Goal: Information Seeking & Learning: Learn about a topic

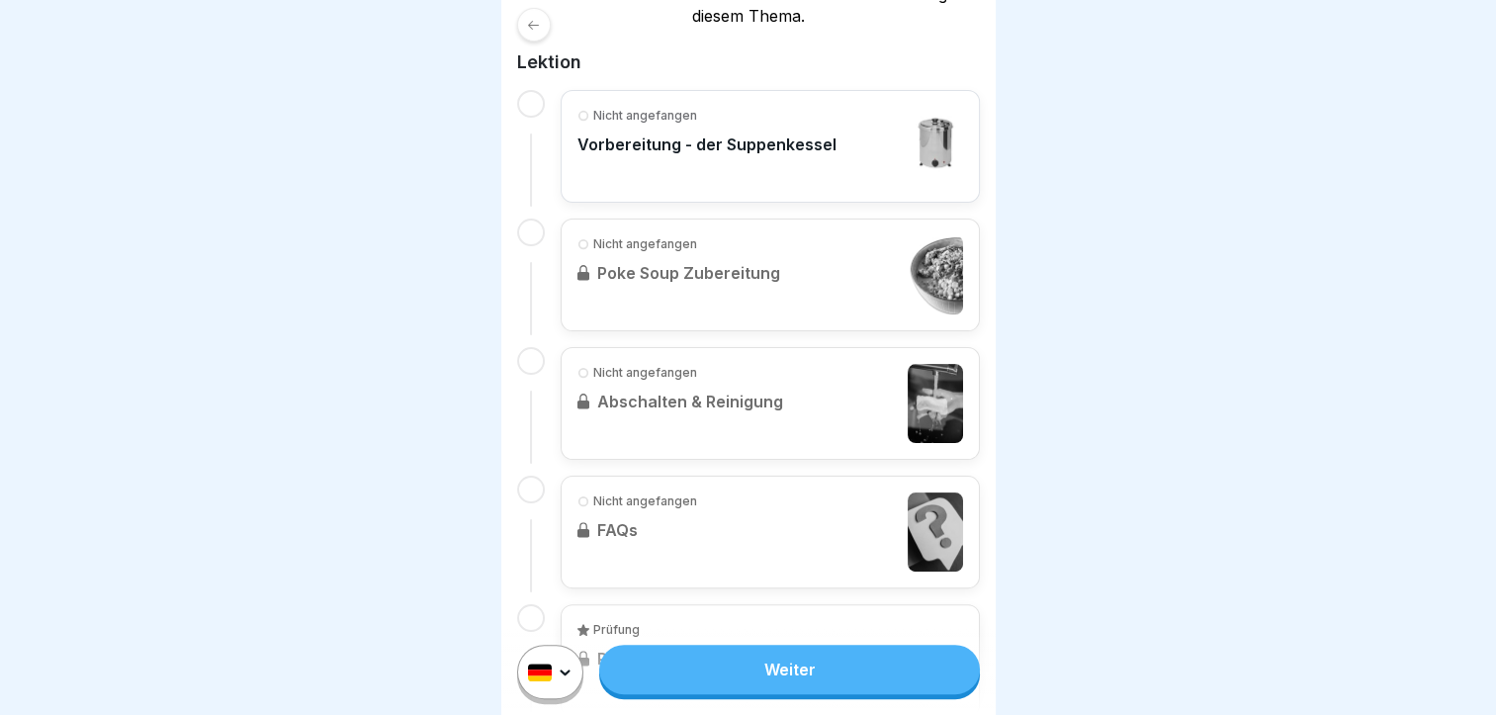
scroll to position [447, 0]
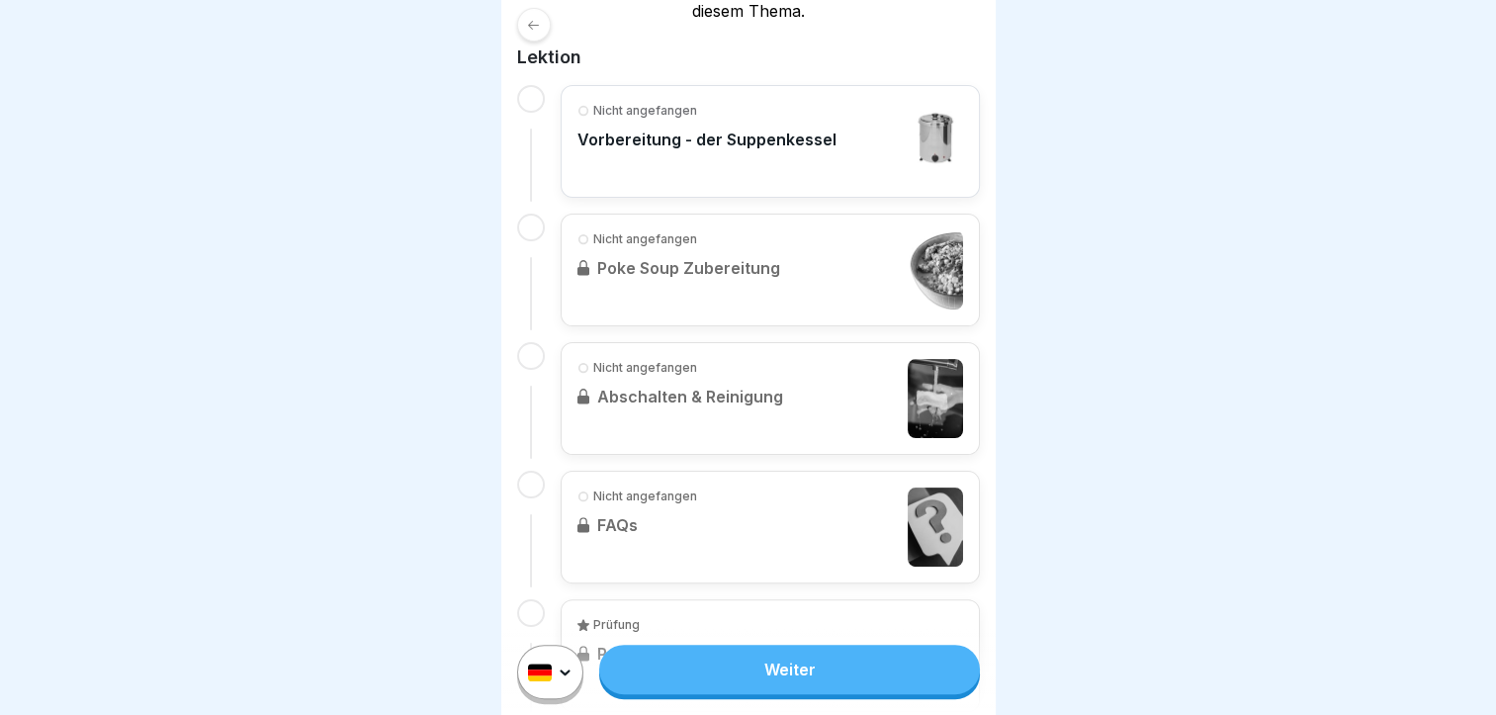
click at [817, 674] on link "Weiter" at bounding box center [789, 669] width 380 height 49
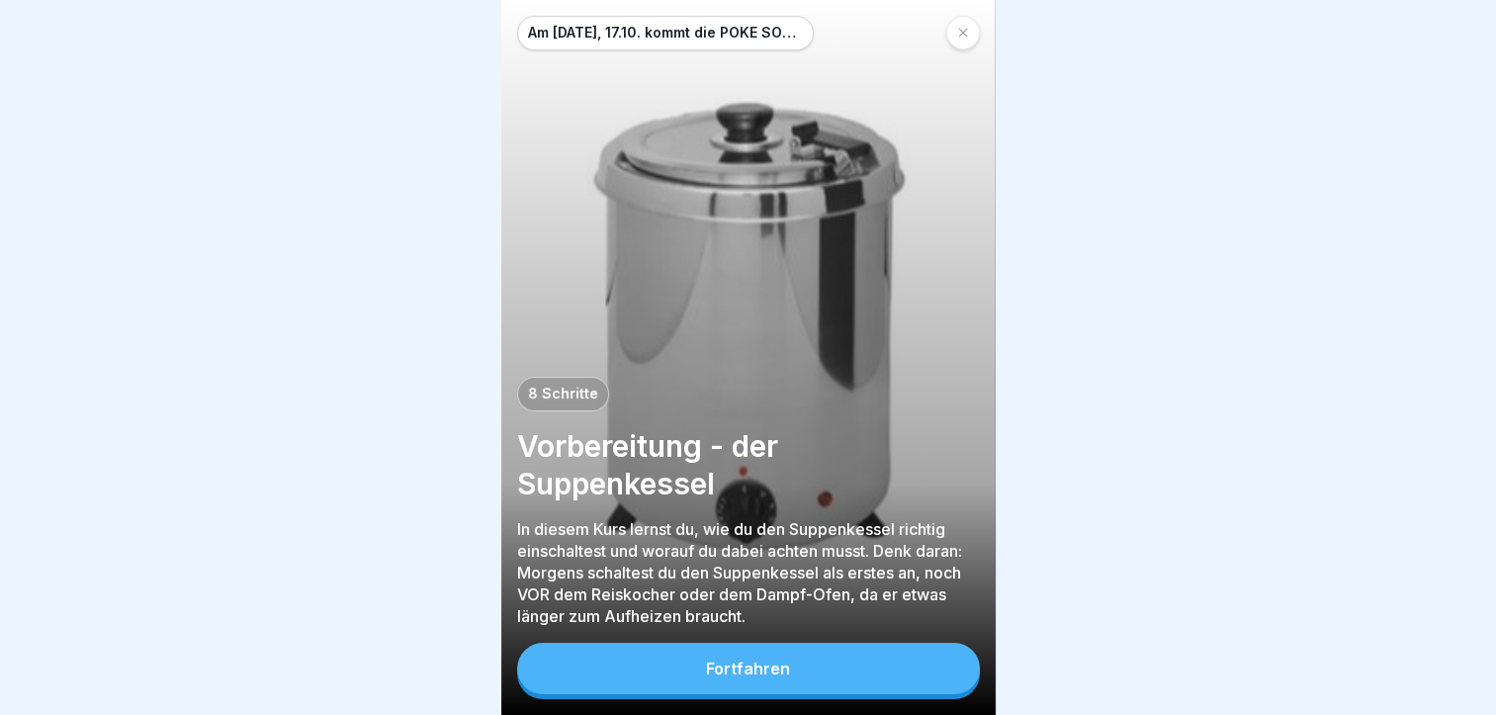
click at [735, 677] on div "Fortfahren" at bounding box center [748, 668] width 84 height 18
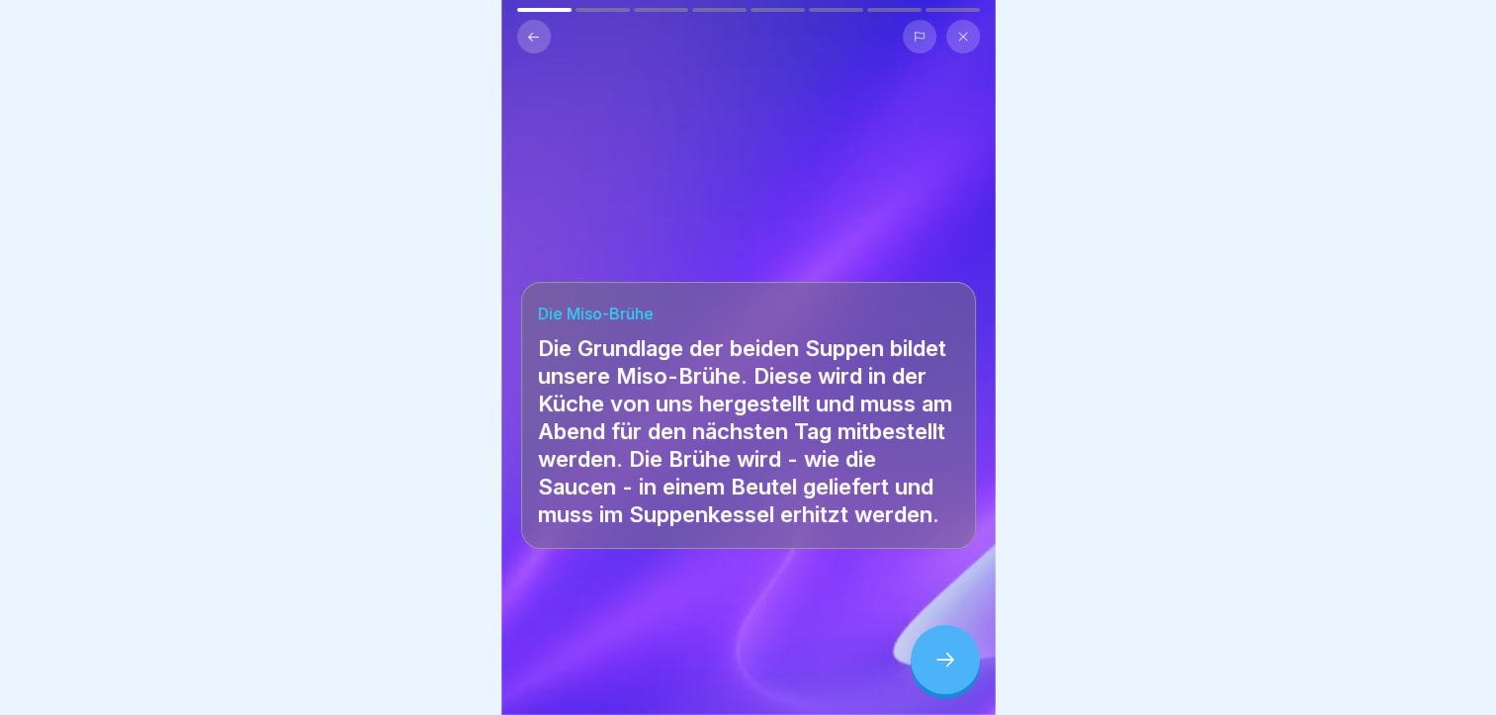
scroll to position [14, 0]
click at [941, 665] on icon at bounding box center [945, 660] width 24 height 24
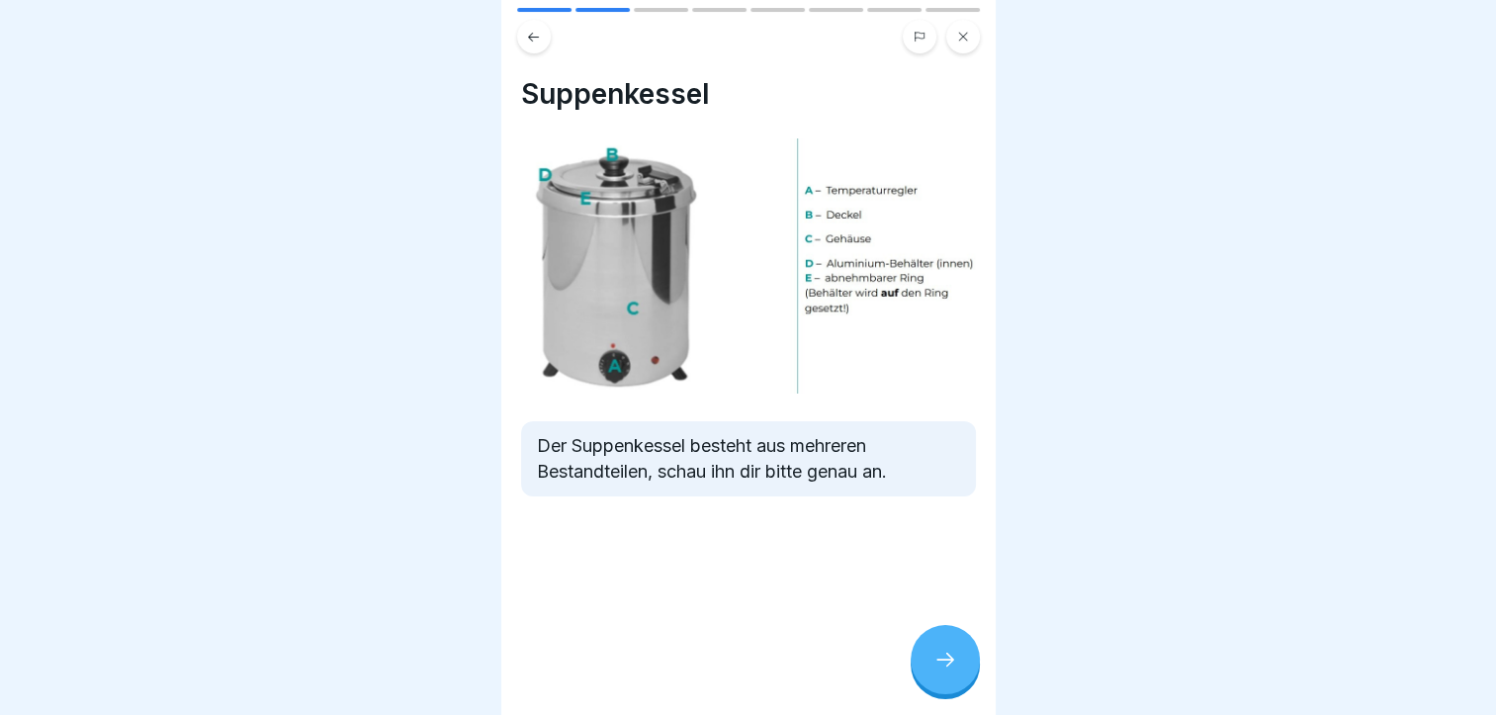
click at [955, 670] on icon at bounding box center [945, 660] width 24 height 24
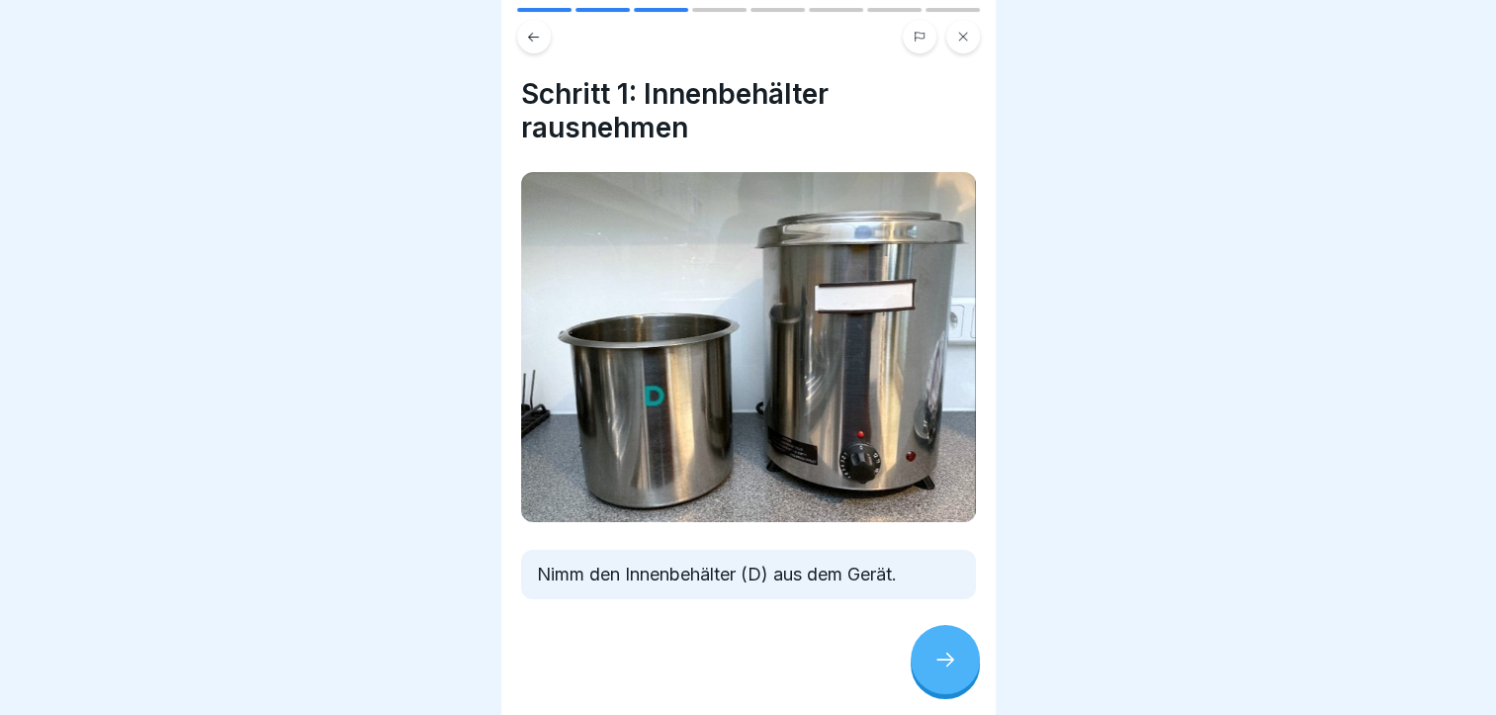
click at [955, 670] on icon at bounding box center [945, 660] width 24 height 24
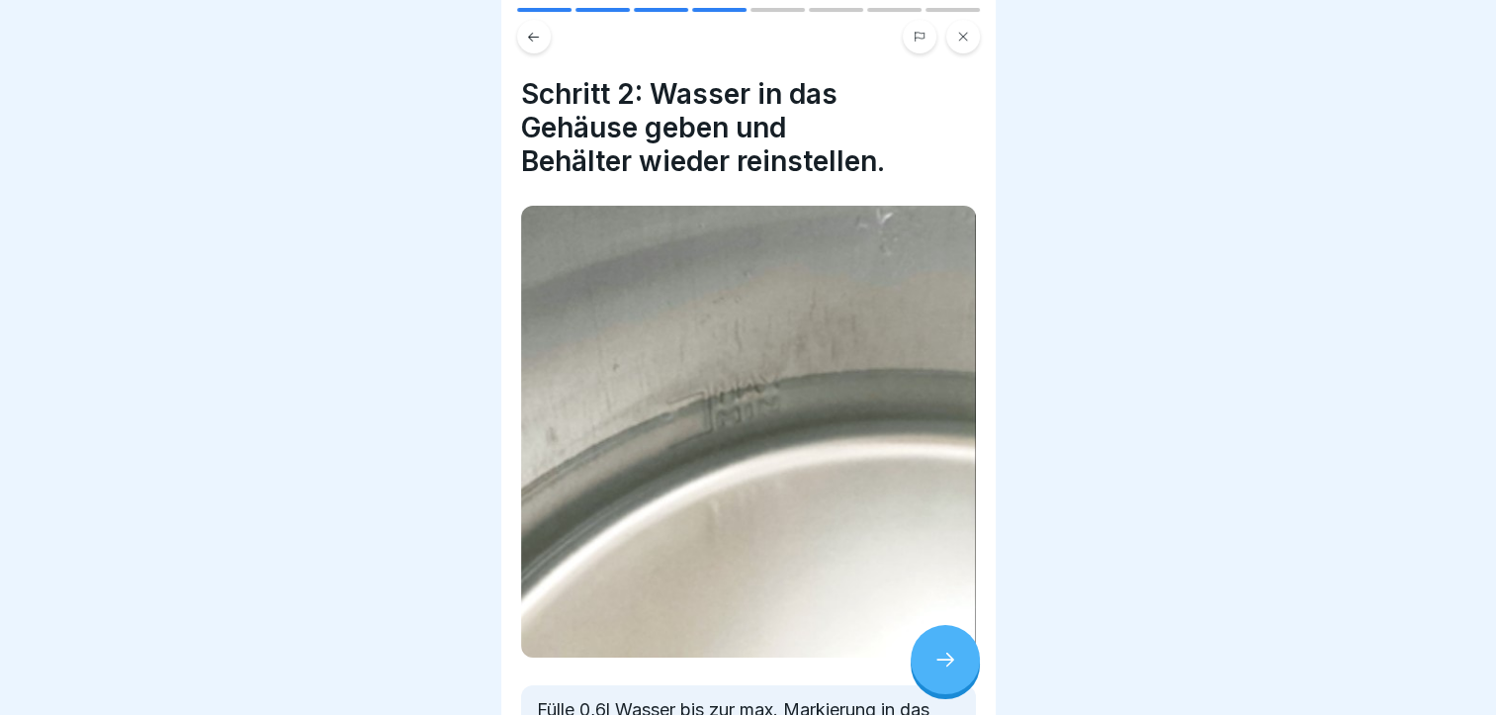
scroll to position [174, 0]
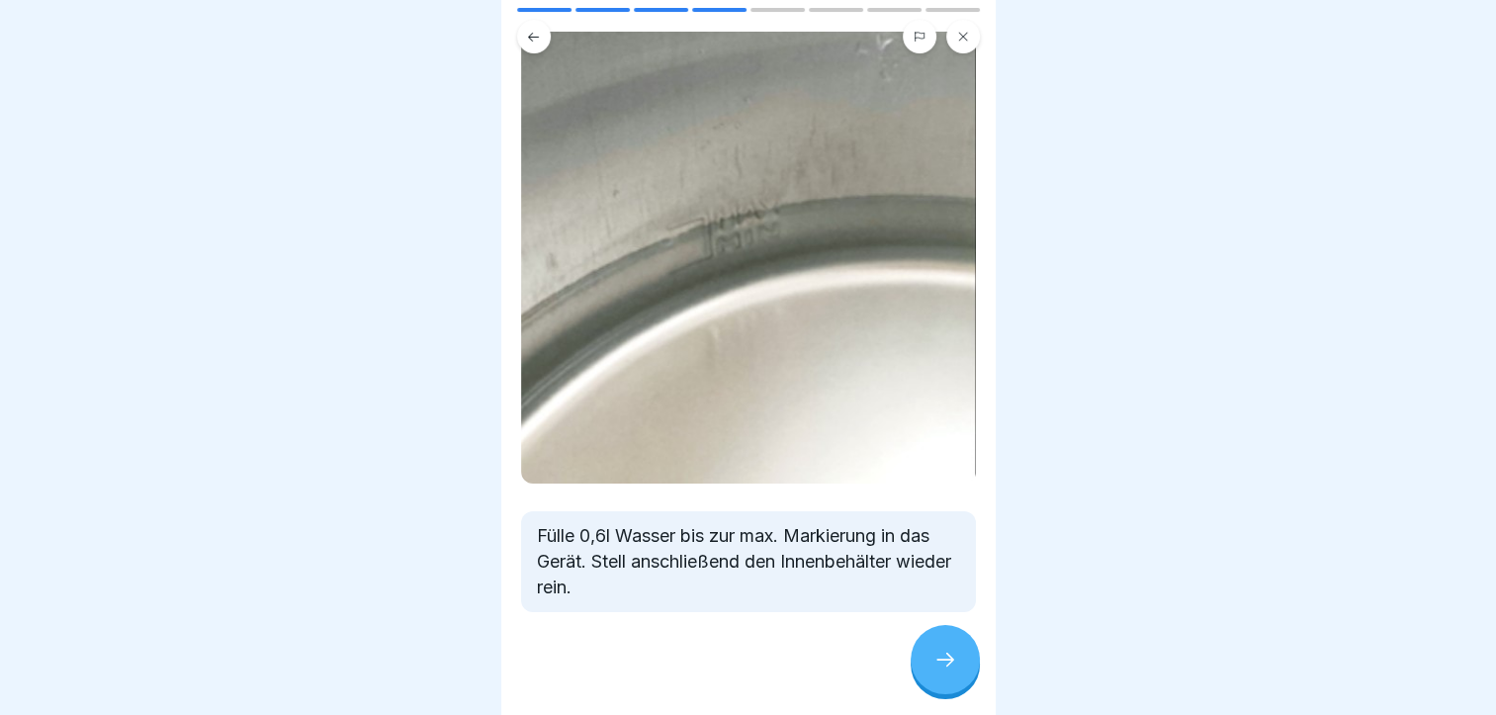
click at [925, 640] on div at bounding box center [944, 659] width 69 height 69
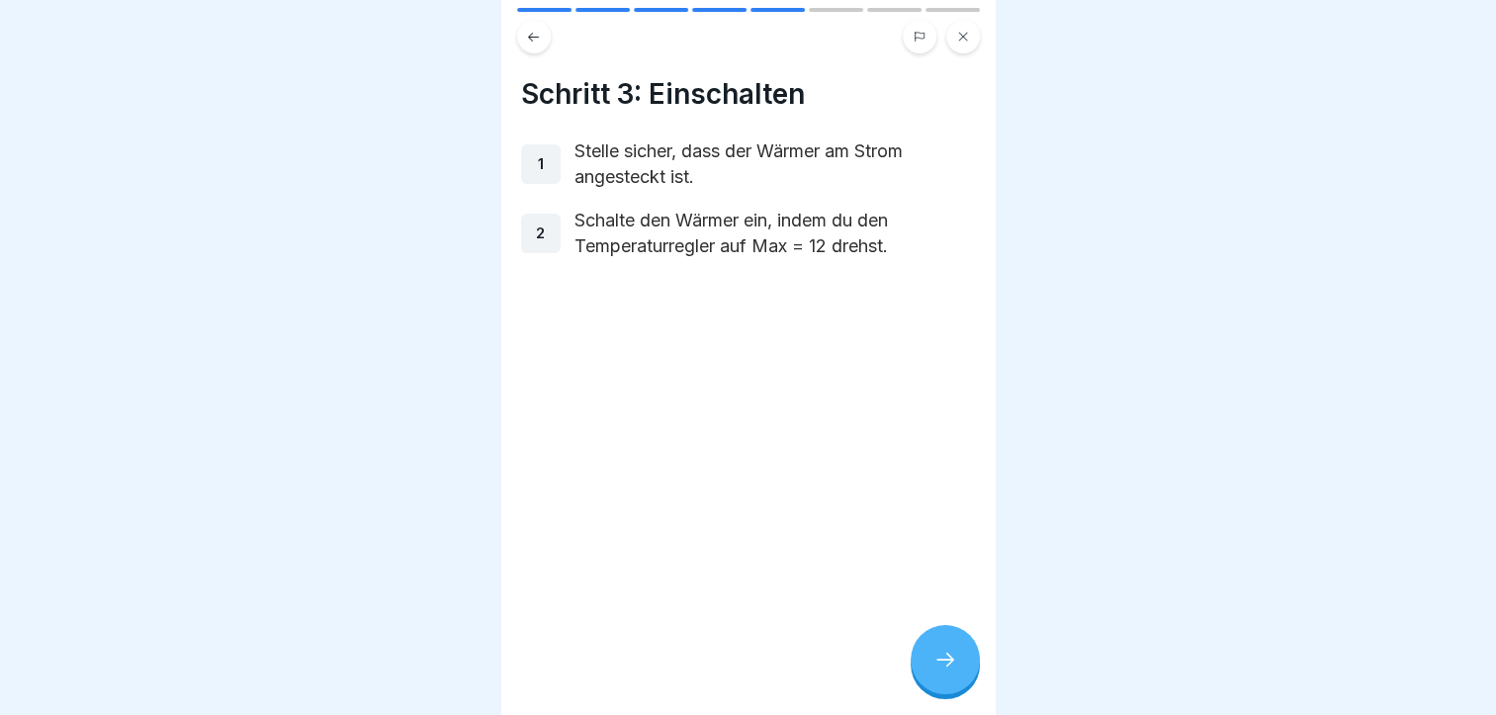
click at [925, 640] on div at bounding box center [944, 659] width 69 height 69
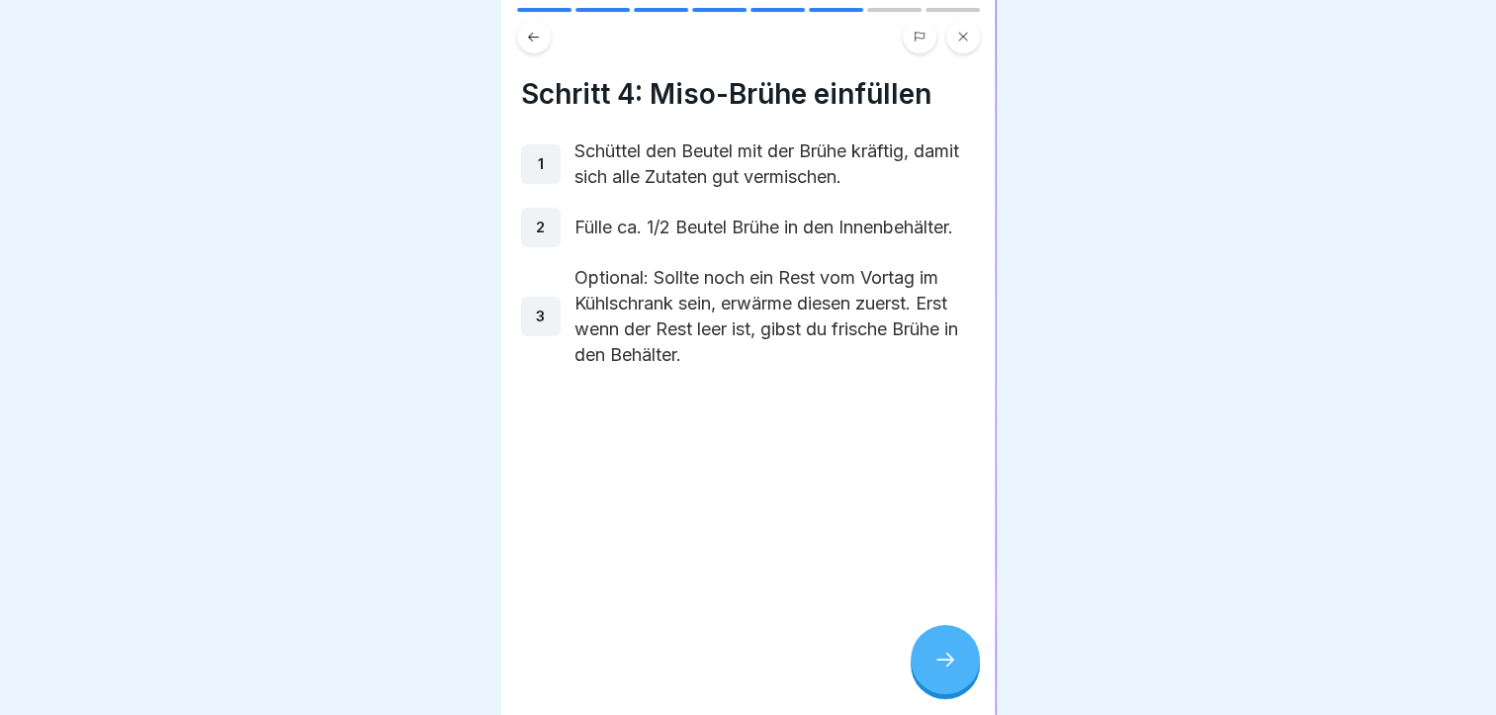
click at [925, 640] on div at bounding box center [944, 659] width 69 height 69
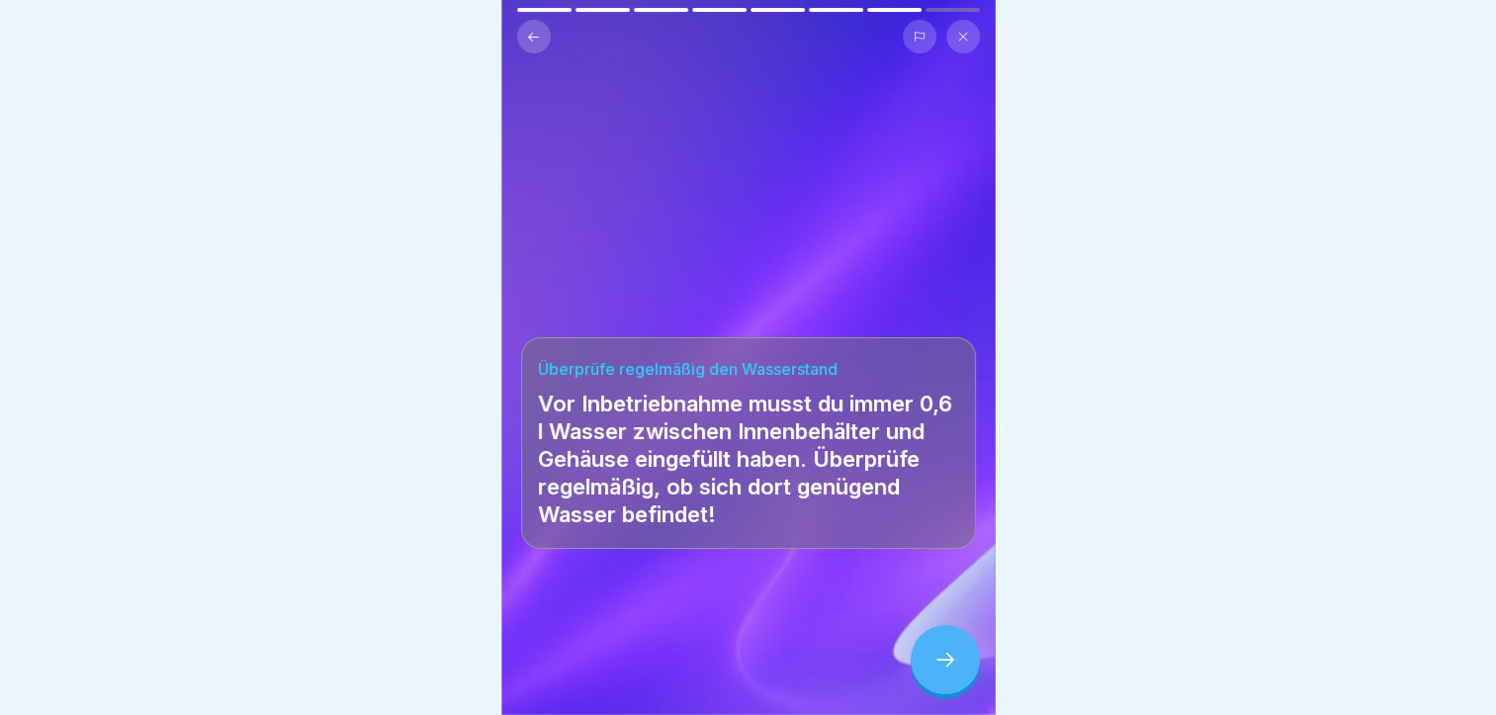
click at [925, 640] on div at bounding box center [944, 659] width 69 height 69
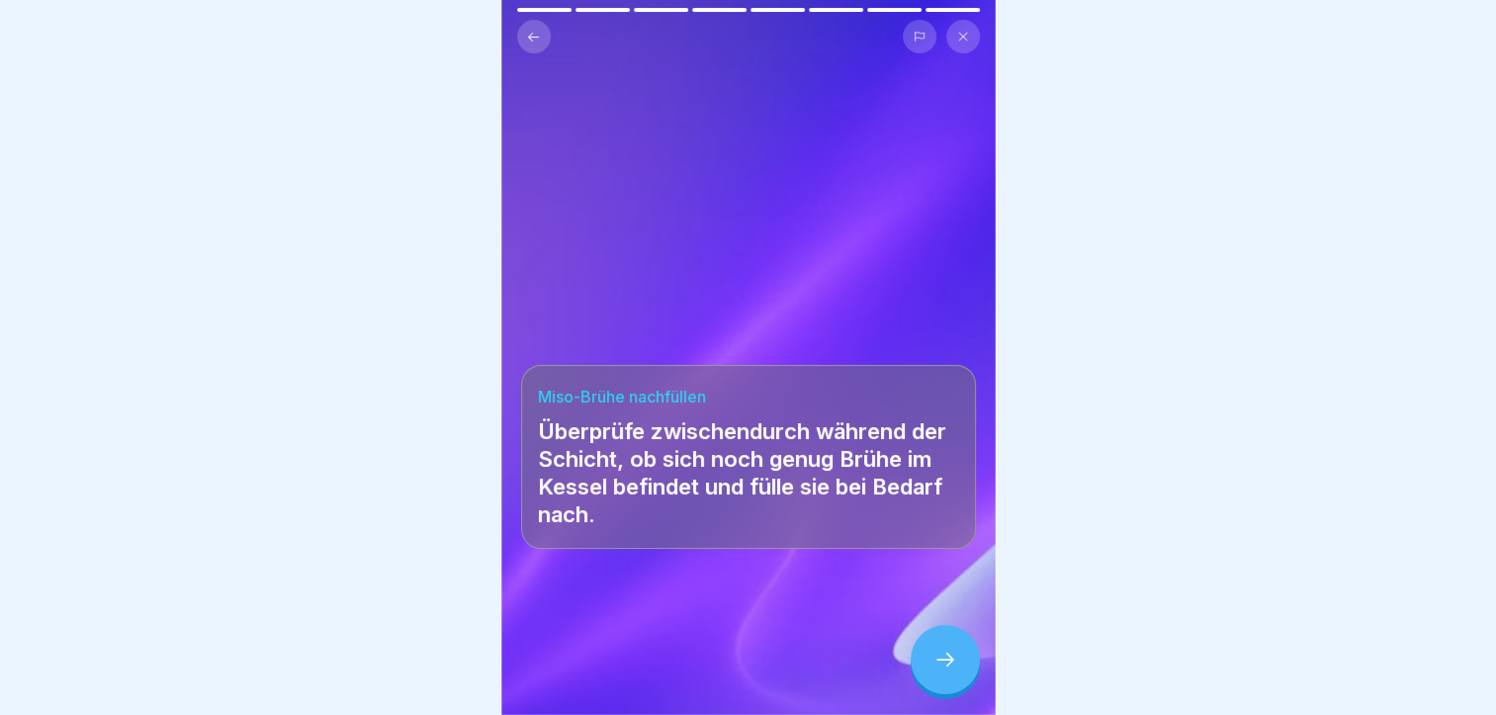
click at [925, 640] on div at bounding box center [944, 659] width 69 height 69
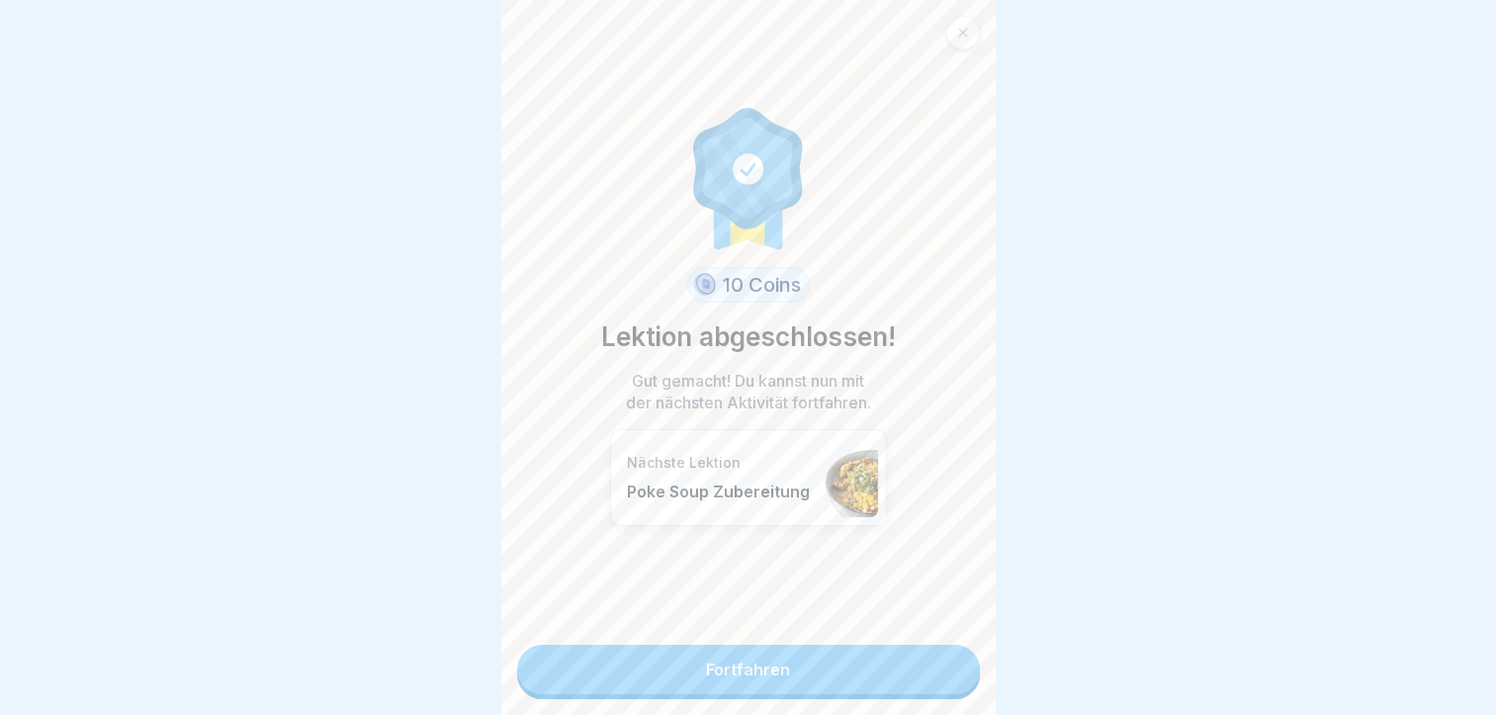
click at [828, 645] on link "Fortfahren" at bounding box center [748, 669] width 463 height 49
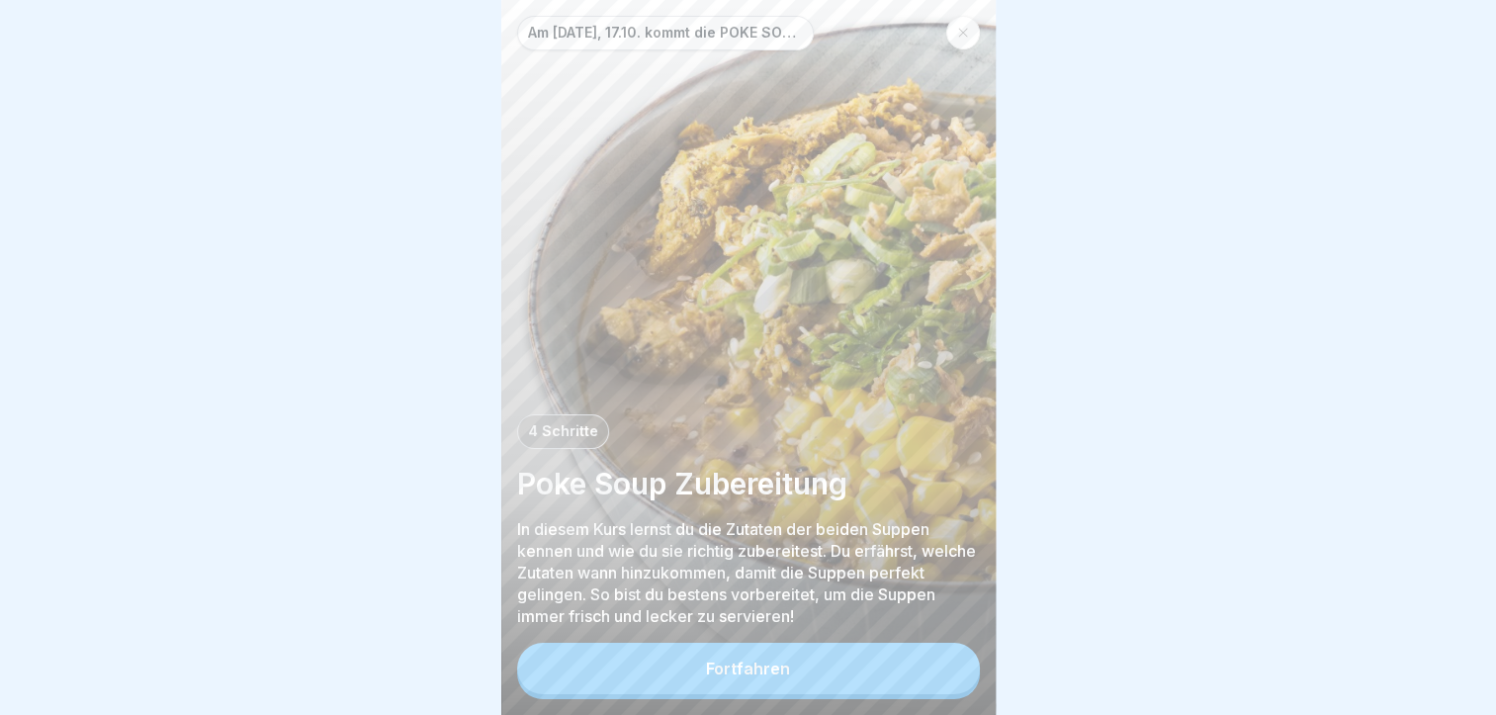
click at [804, 689] on button "Fortfahren" at bounding box center [748, 668] width 463 height 51
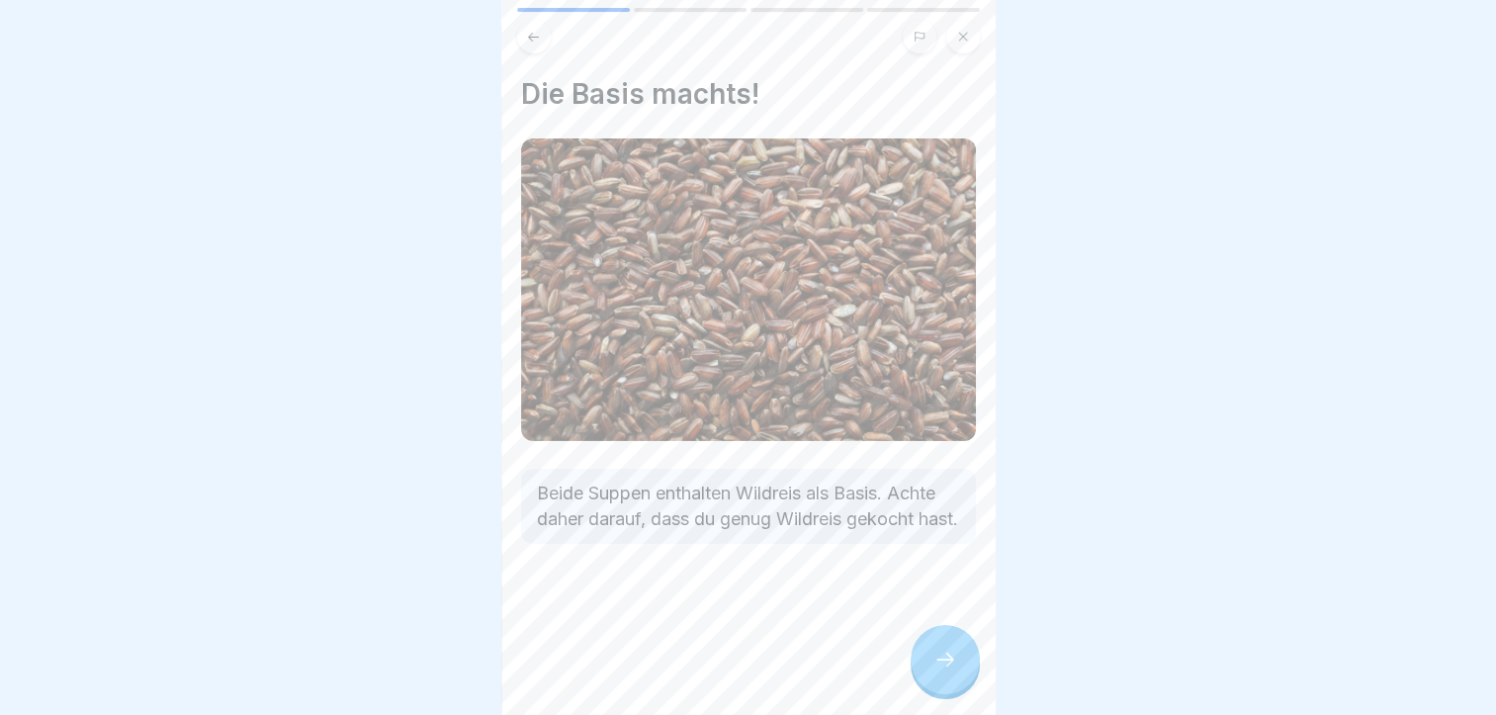
scroll to position [15, 0]
click at [902, 674] on div "Die Basis machts! Beide Suppen enthalten Wildreis als Basis. Achte daher darauf…" at bounding box center [748, 357] width 494 height 715
click at [923, 678] on div at bounding box center [944, 659] width 69 height 69
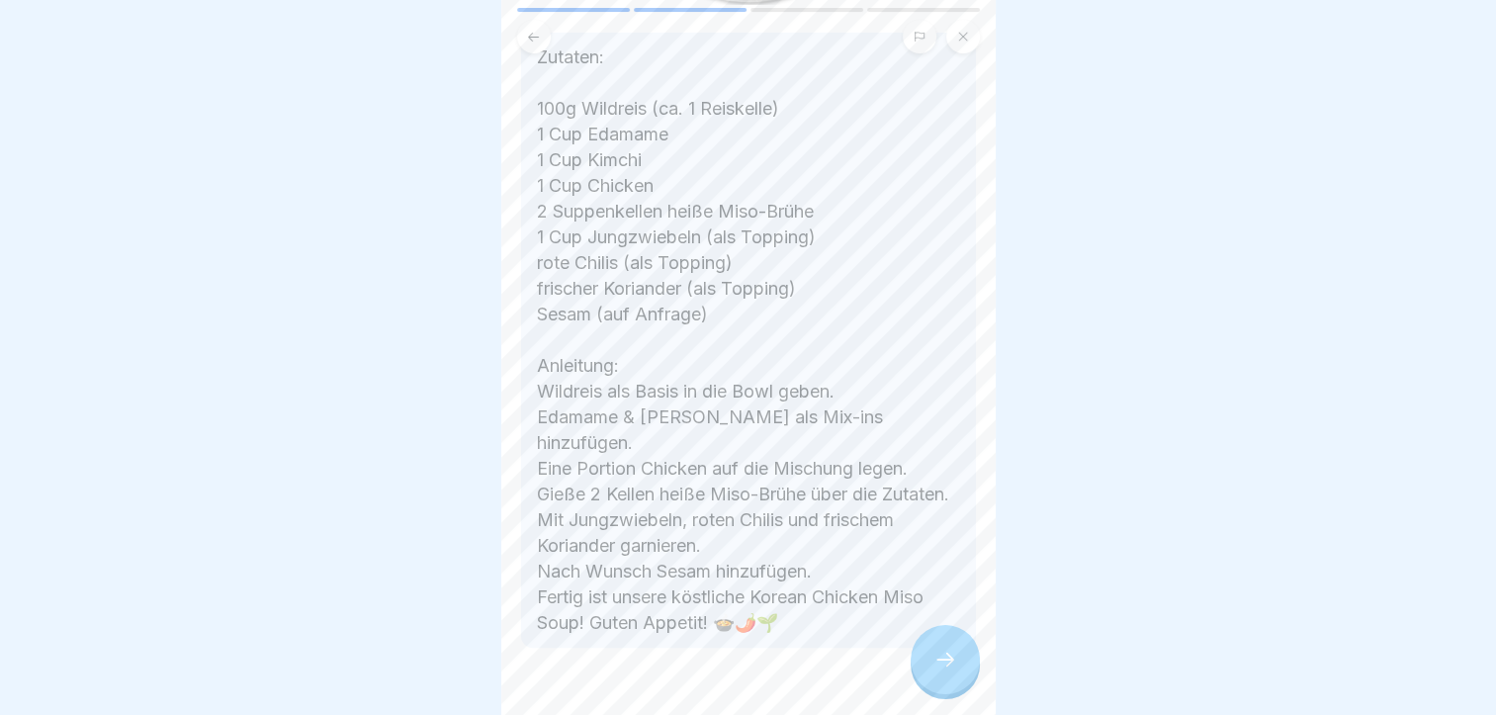
scroll to position [425, 0]
click at [949, 639] on div at bounding box center [944, 659] width 69 height 69
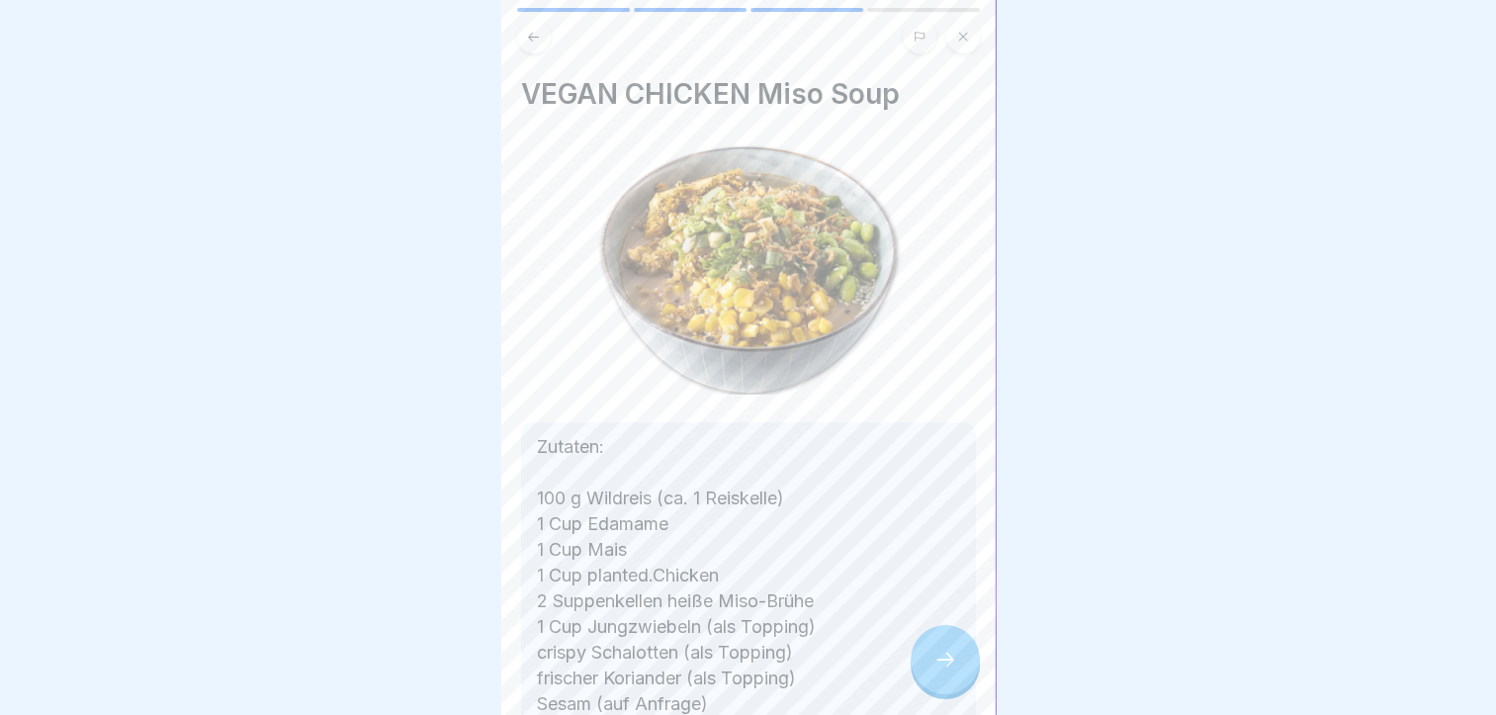
click at [949, 639] on div at bounding box center [944, 659] width 69 height 69
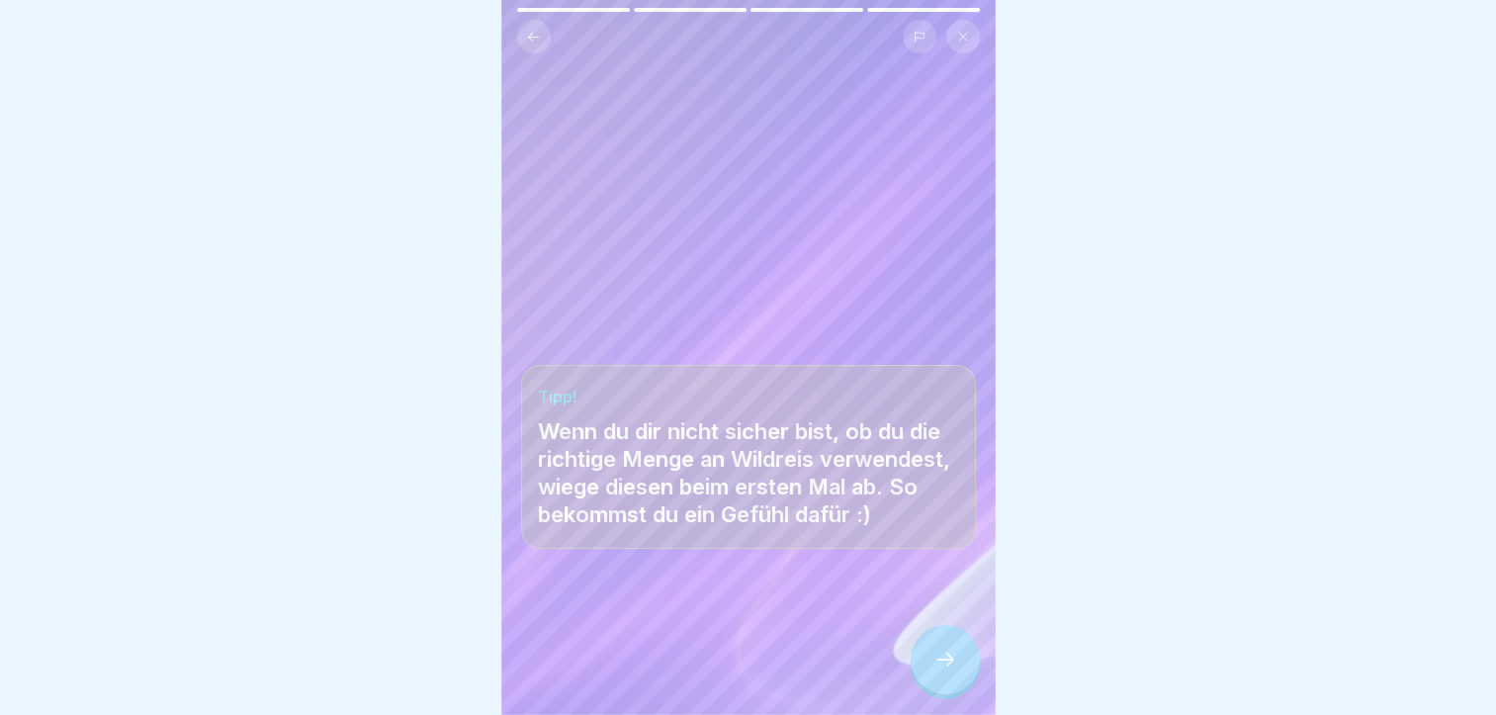
click at [949, 639] on div at bounding box center [944, 659] width 69 height 69
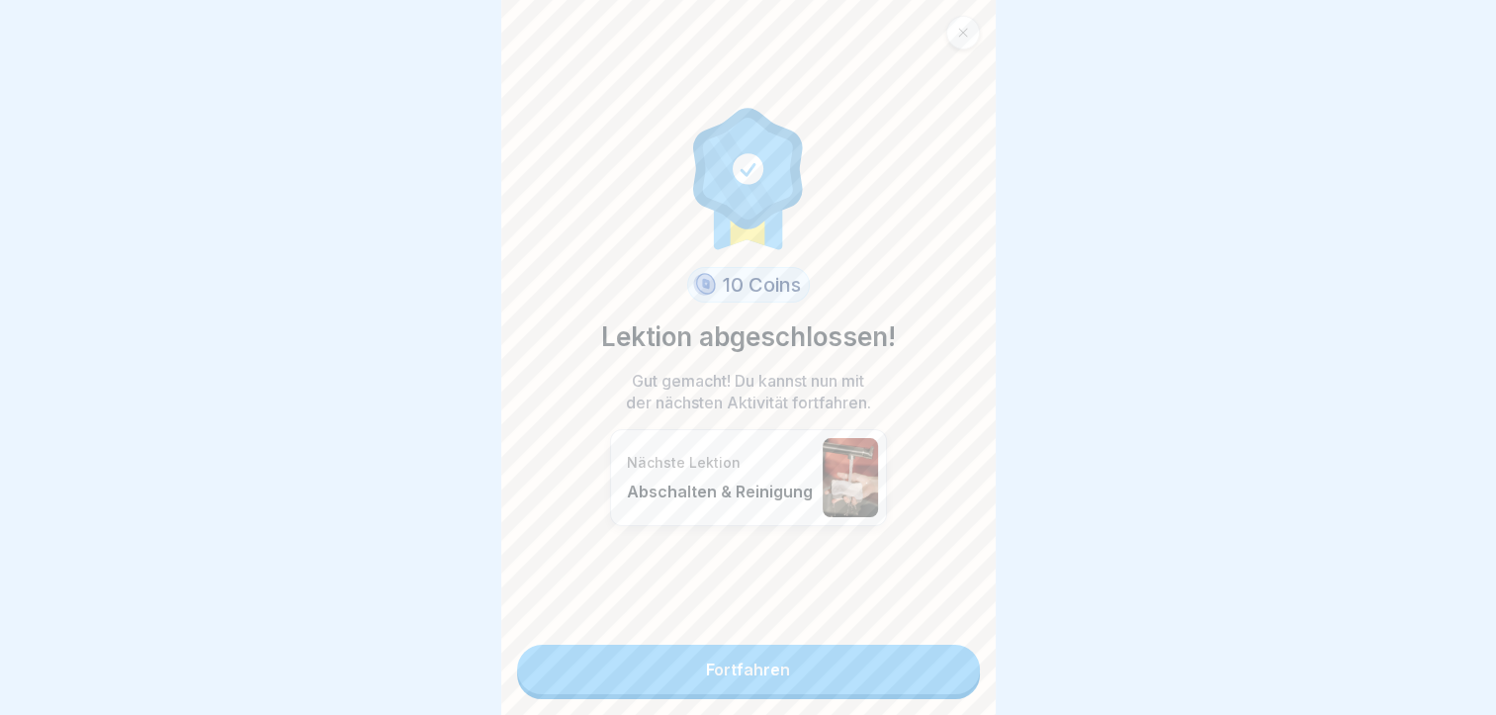
click at [949, 645] on link "Fortfahren" at bounding box center [748, 669] width 463 height 49
click at [920, 652] on link "Fortfahren" at bounding box center [748, 669] width 463 height 49
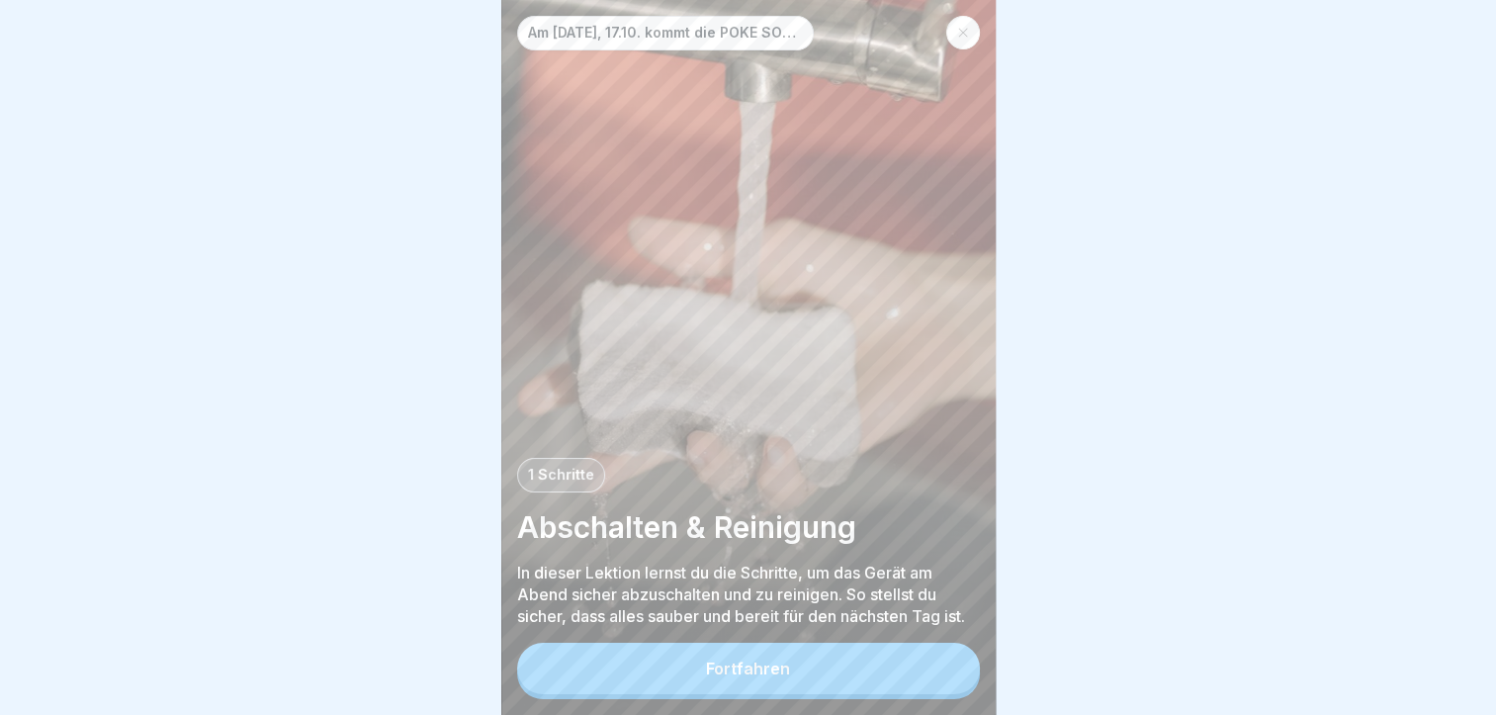
click at [867, 694] on button "Fortfahren" at bounding box center [748, 668] width 463 height 51
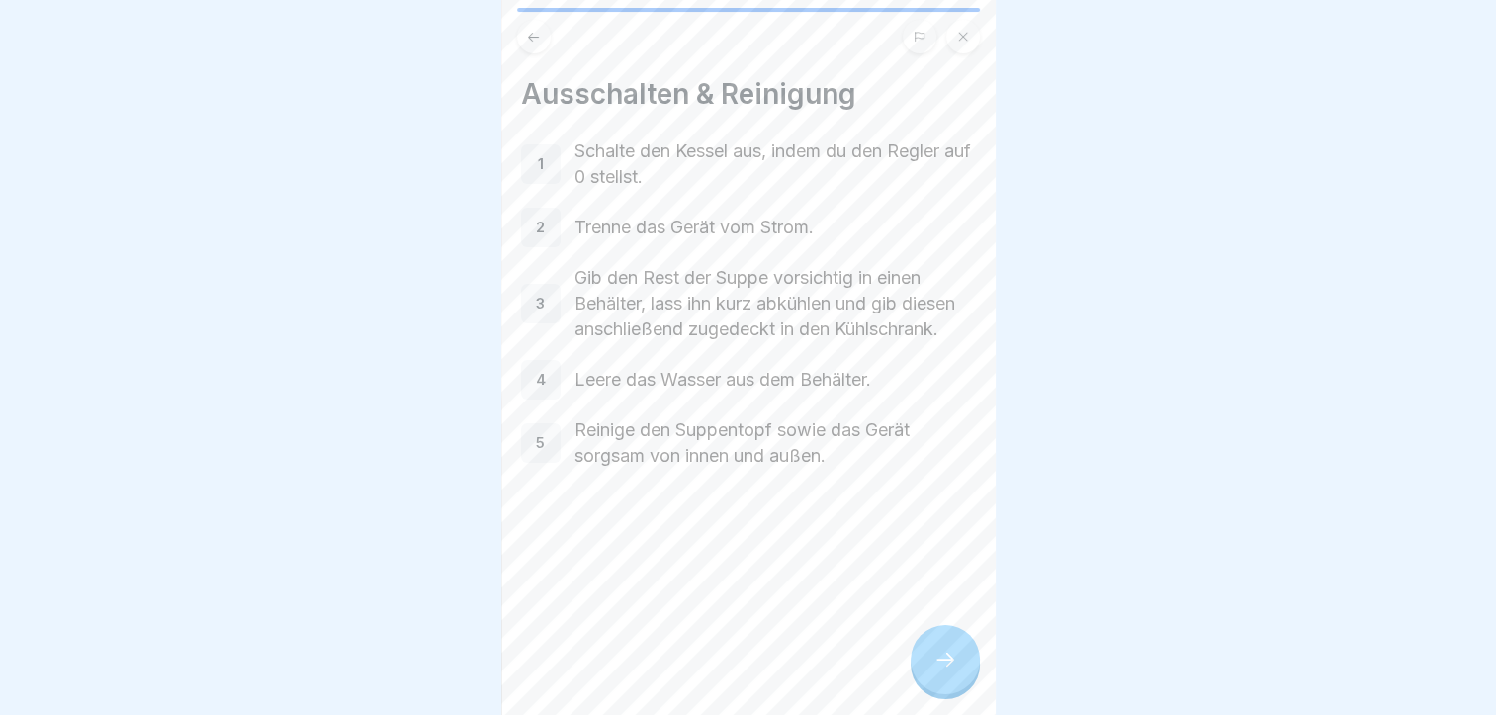
click at [934, 670] on icon at bounding box center [945, 660] width 24 height 24
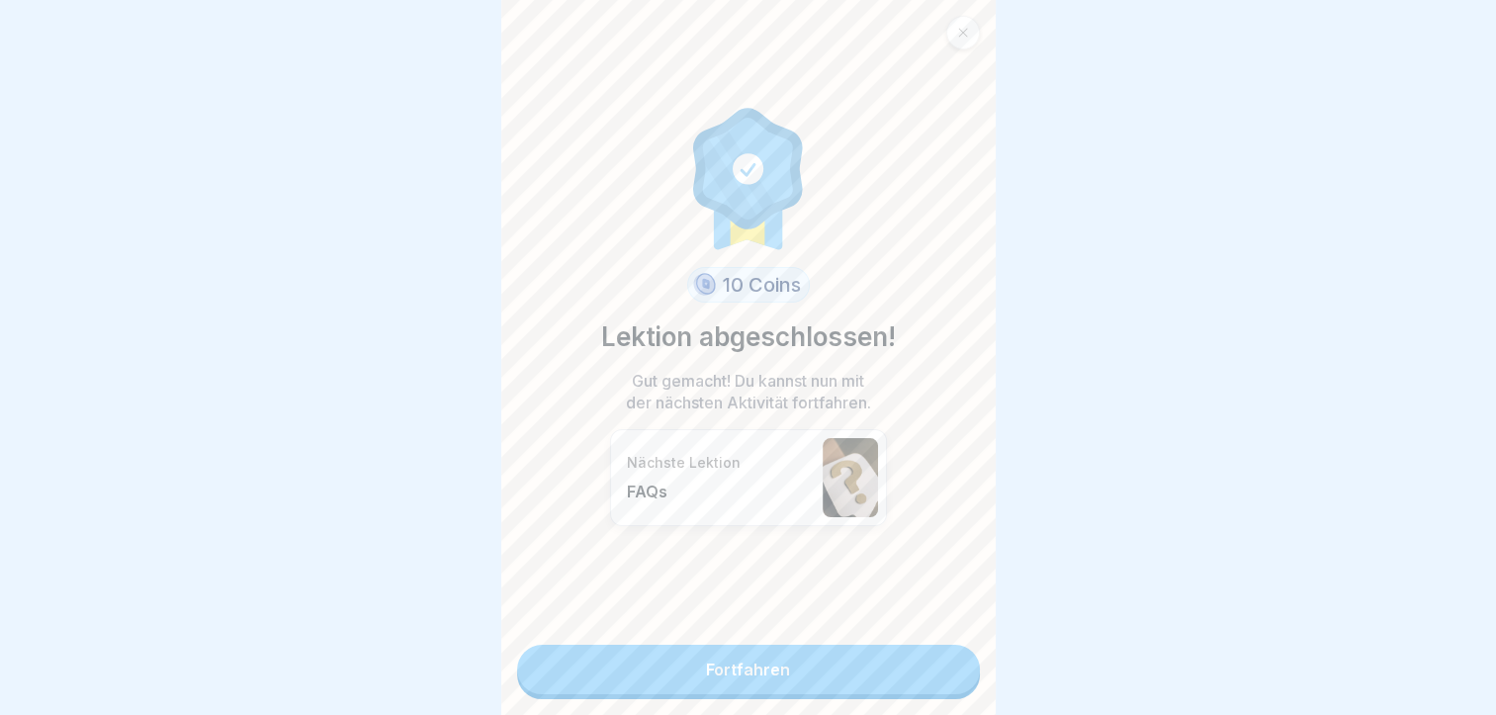
click at [934, 670] on link "Fortfahren" at bounding box center [748, 669] width 463 height 49
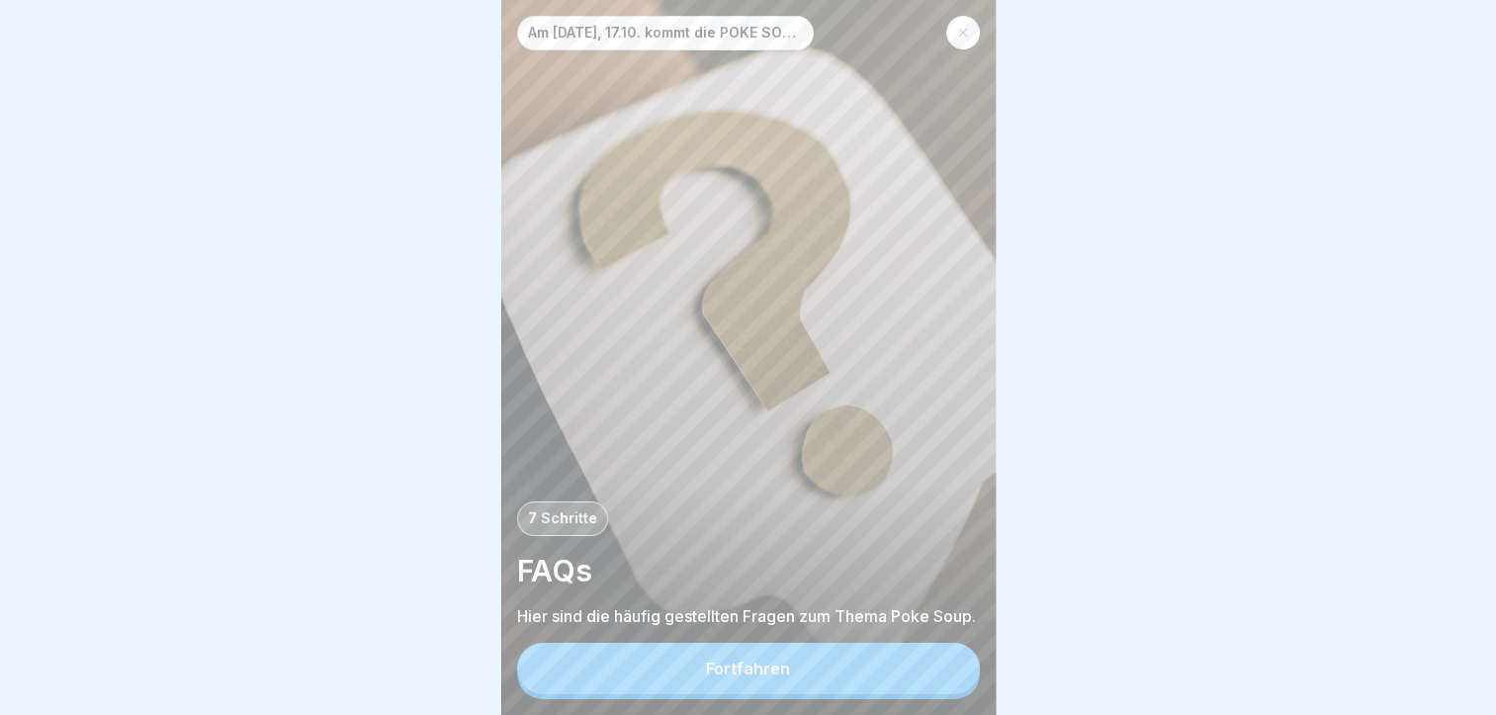
click at [853, 670] on button "Fortfahren" at bounding box center [748, 668] width 463 height 51
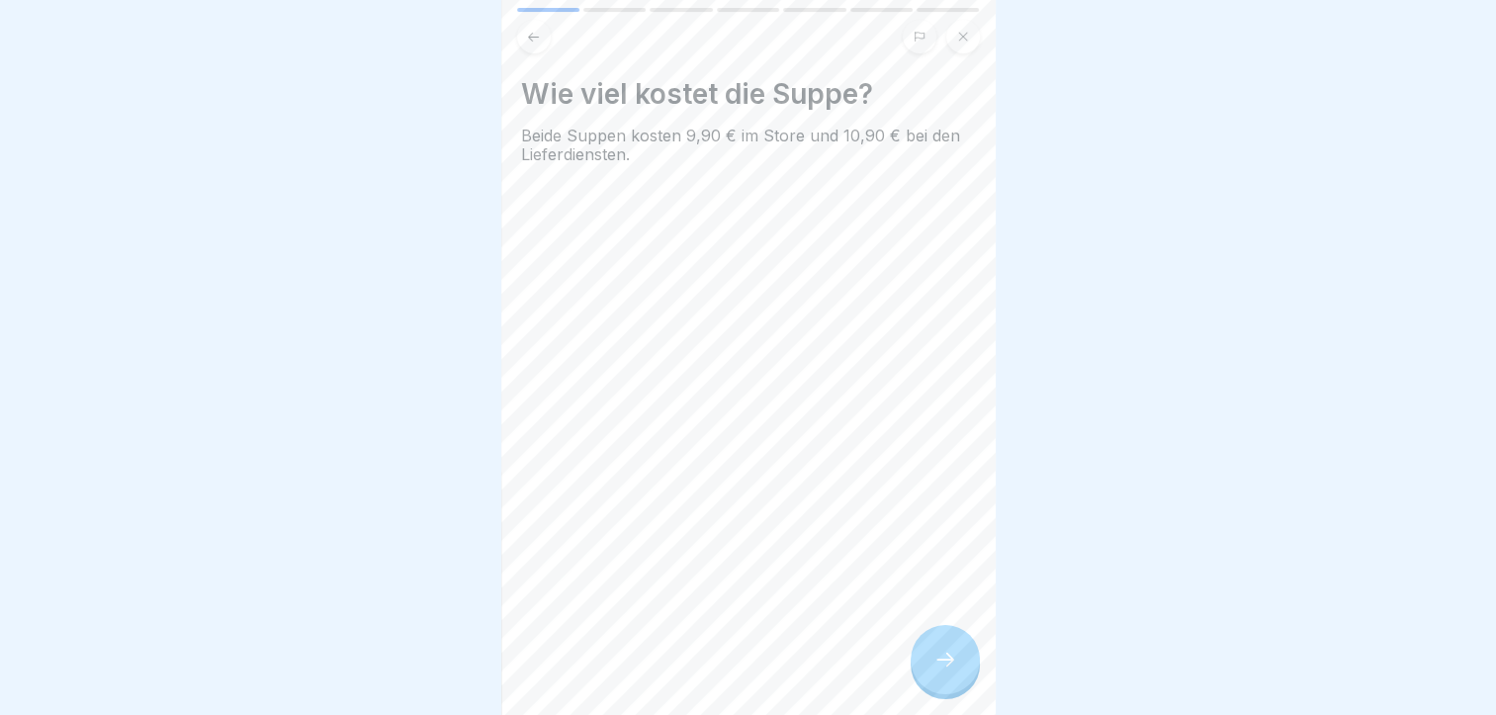
click at [925, 665] on div at bounding box center [944, 659] width 69 height 69
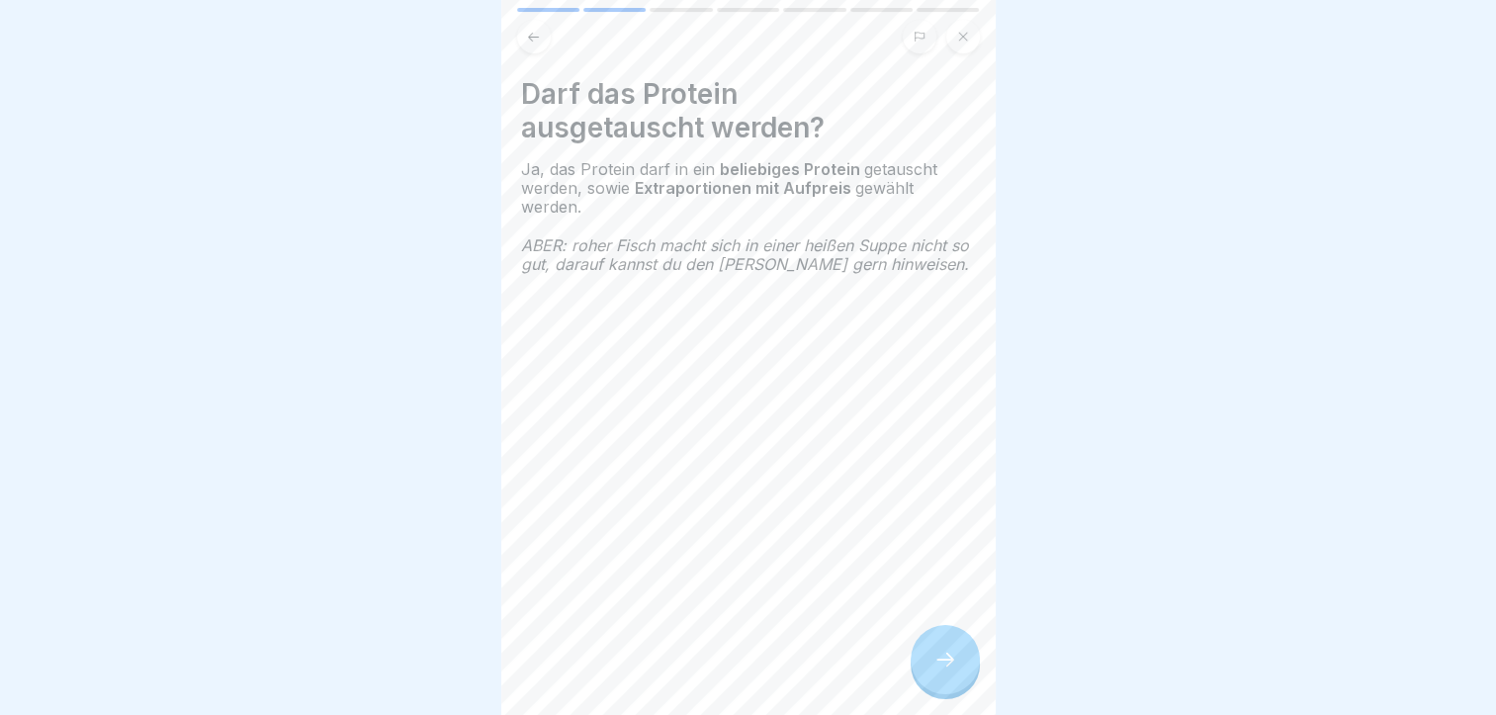
click at [925, 665] on div at bounding box center [944, 659] width 69 height 69
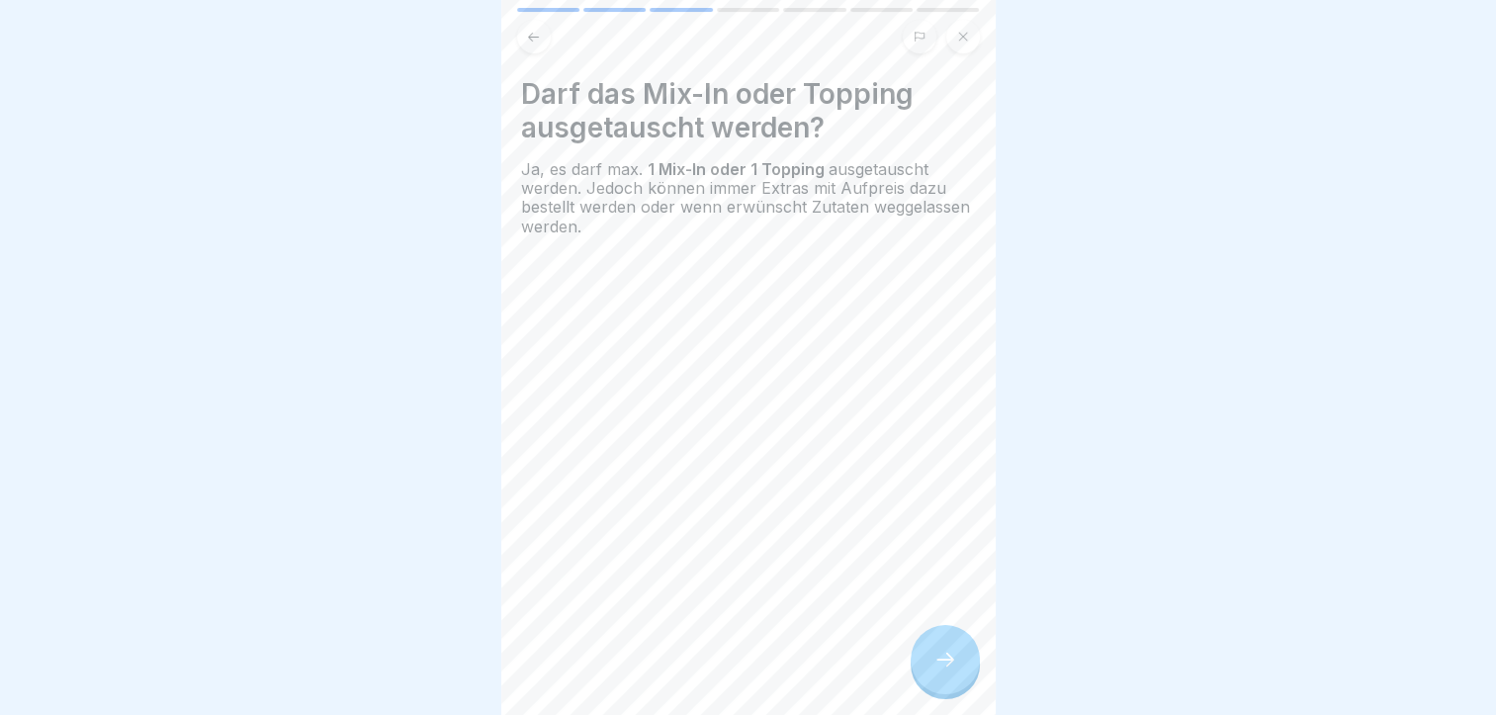
click at [925, 665] on div at bounding box center [944, 659] width 69 height 69
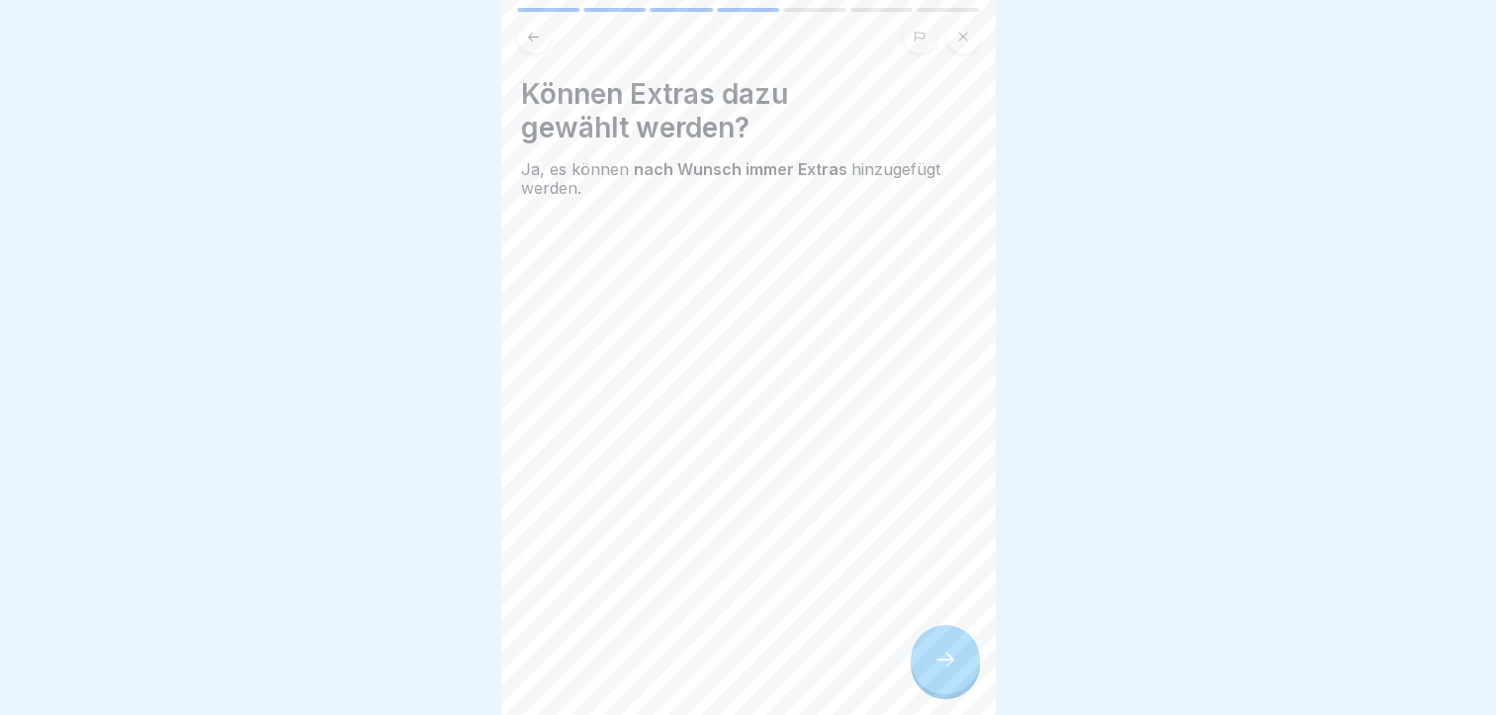
click at [925, 665] on div at bounding box center [944, 659] width 69 height 69
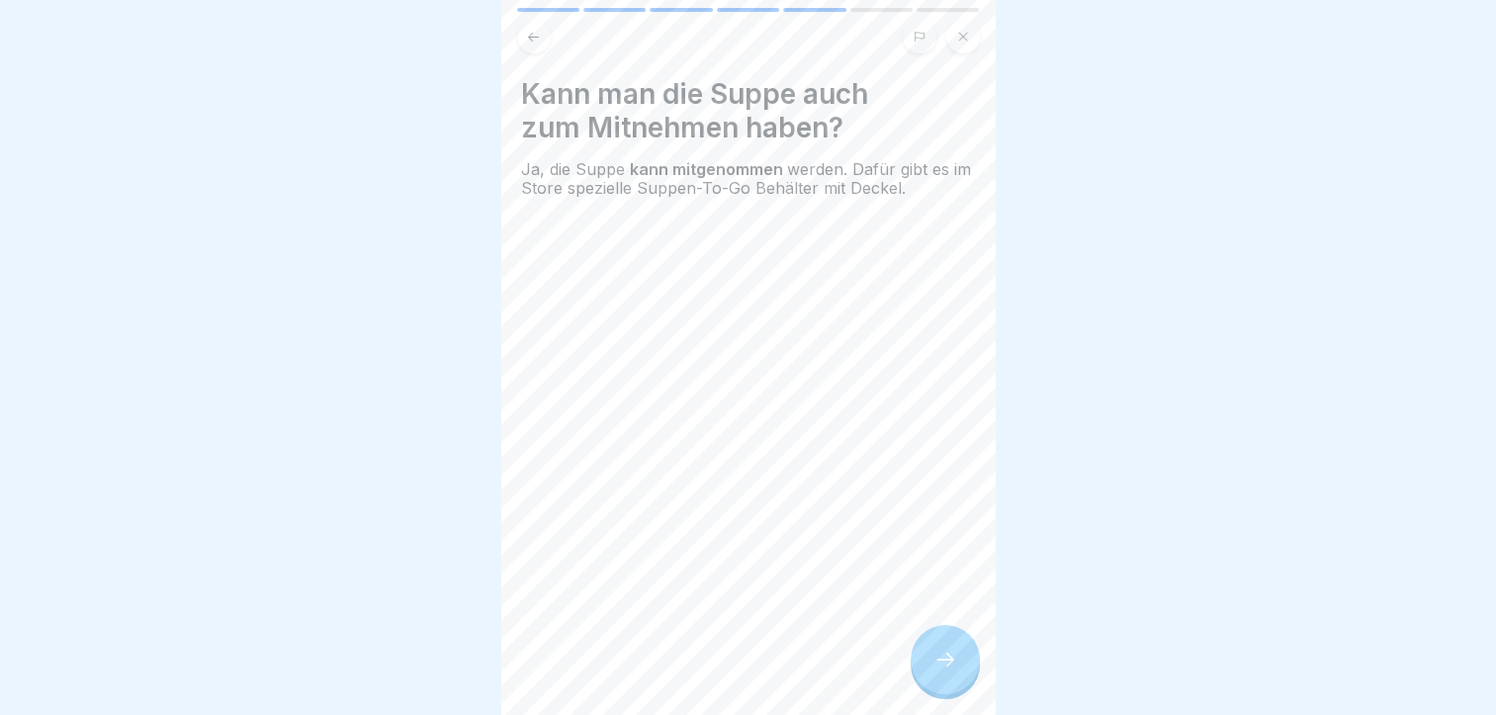
click at [925, 665] on div at bounding box center [944, 659] width 69 height 69
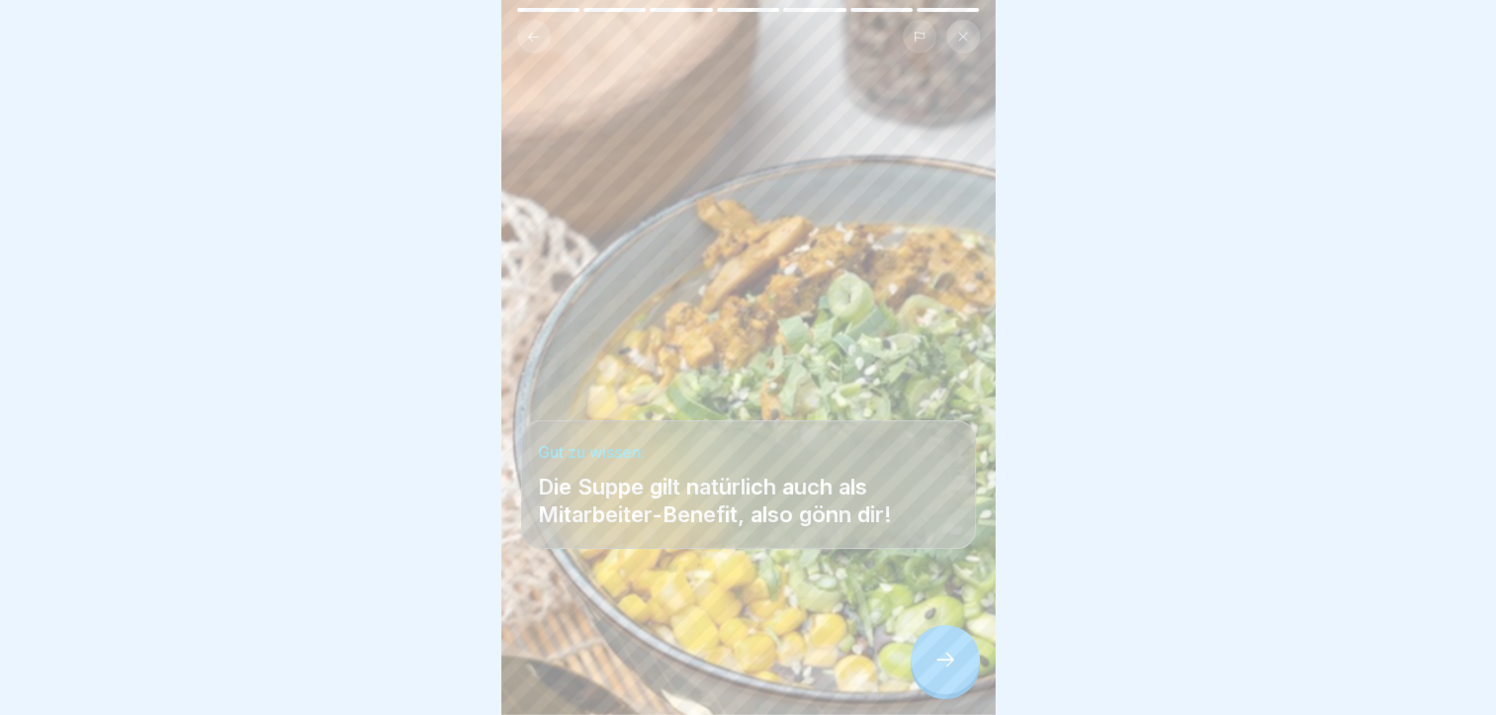
click at [925, 665] on div at bounding box center [944, 659] width 69 height 69
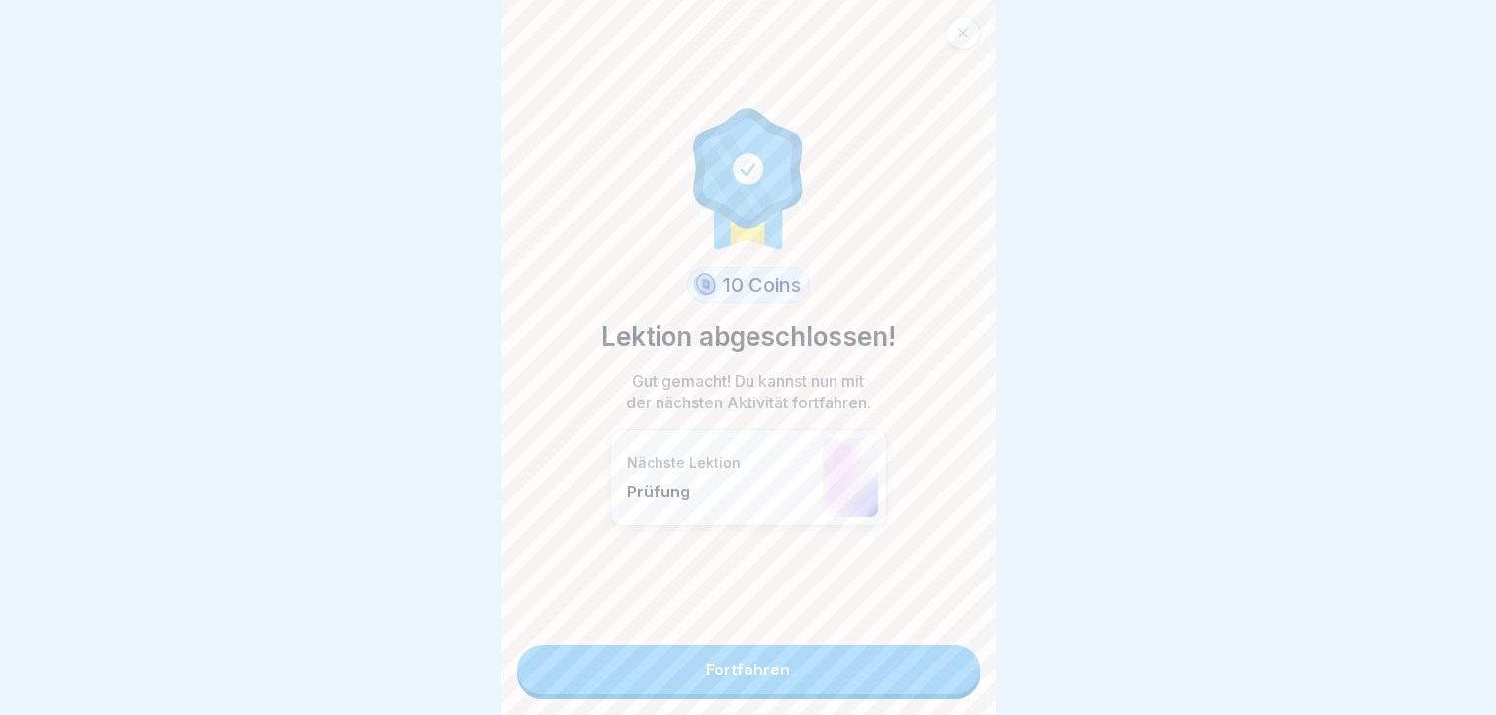
click at [925, 665] on link "Fortfahren" at bounding box center [748, 669] width 463 height 49
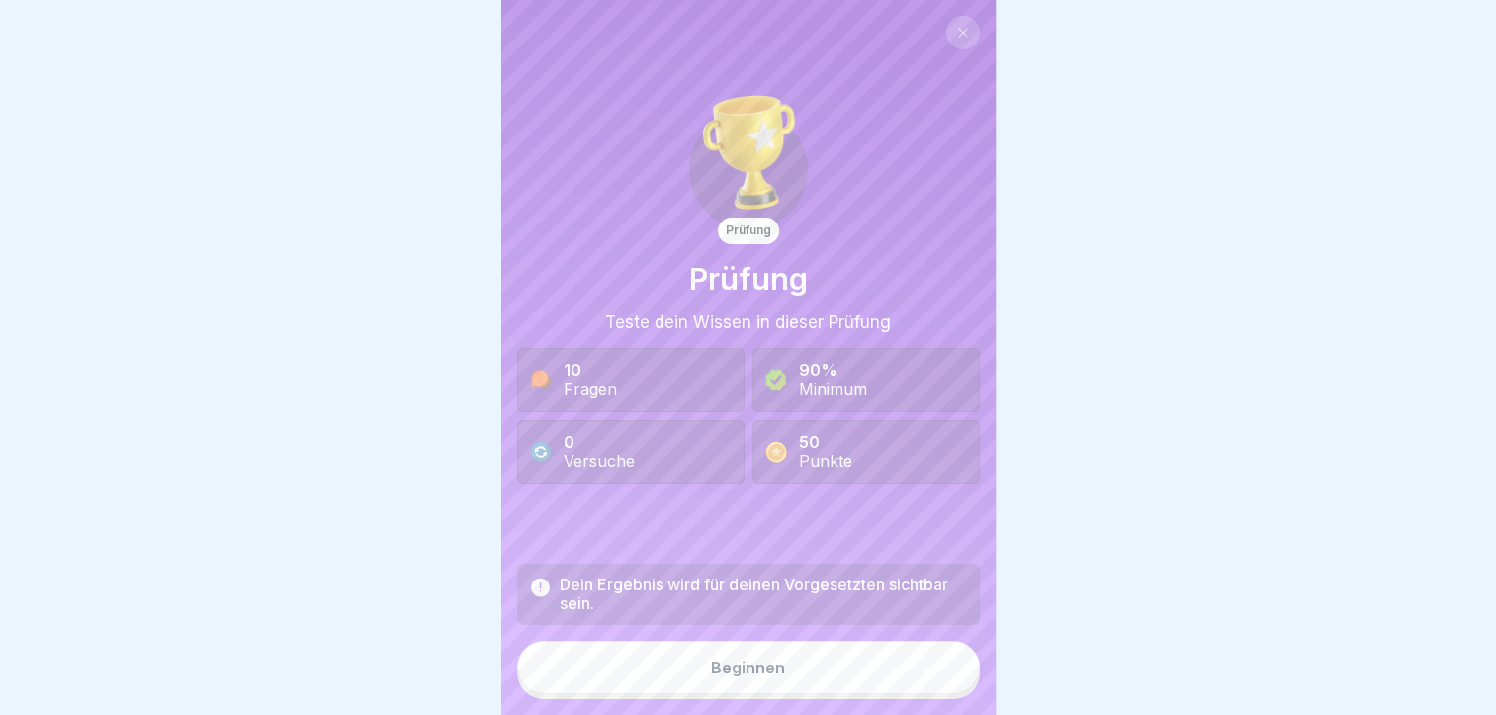
click at [830, 693] on button "Beginnen" at bounding box center [748, 667] width 463 height 53
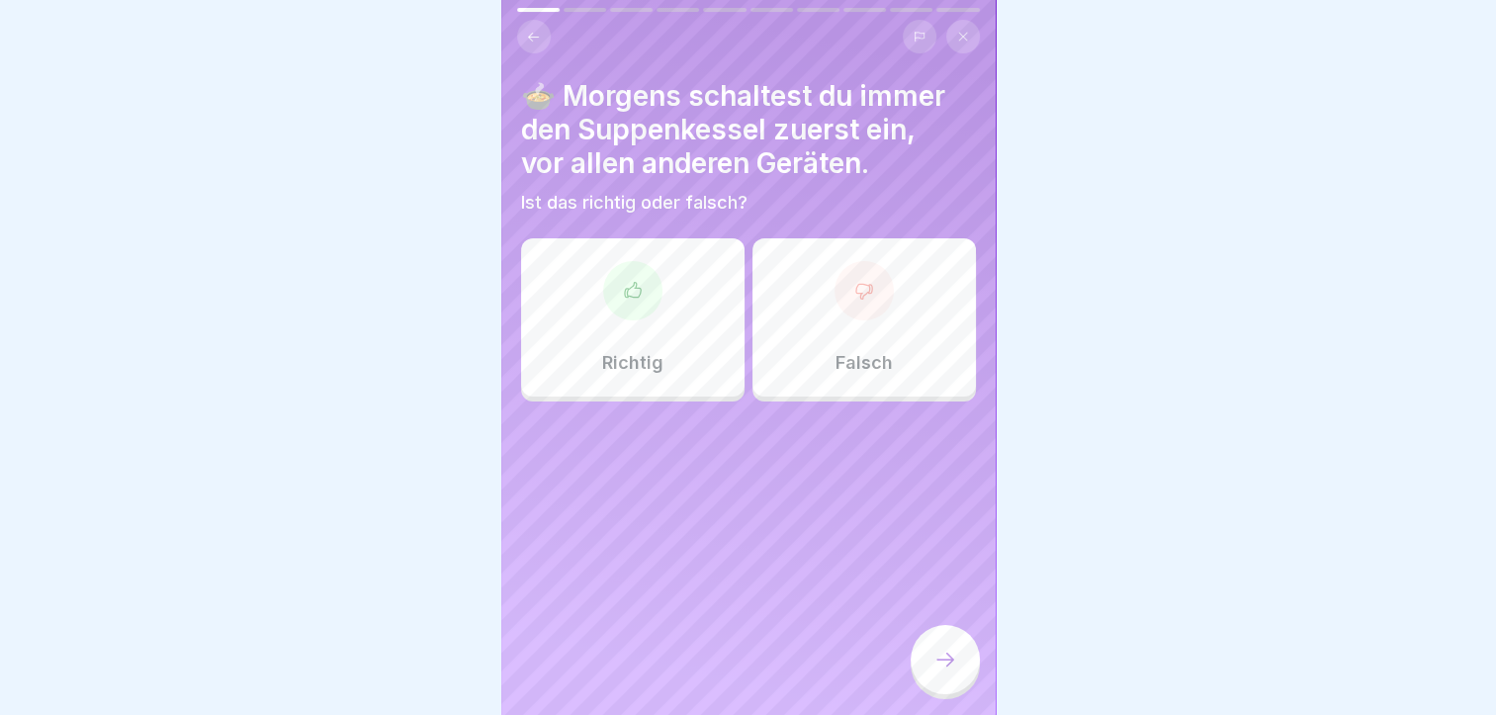
click at [652, 346] on div "Richtig" at bounding box center [632, 317] width 223 height 158
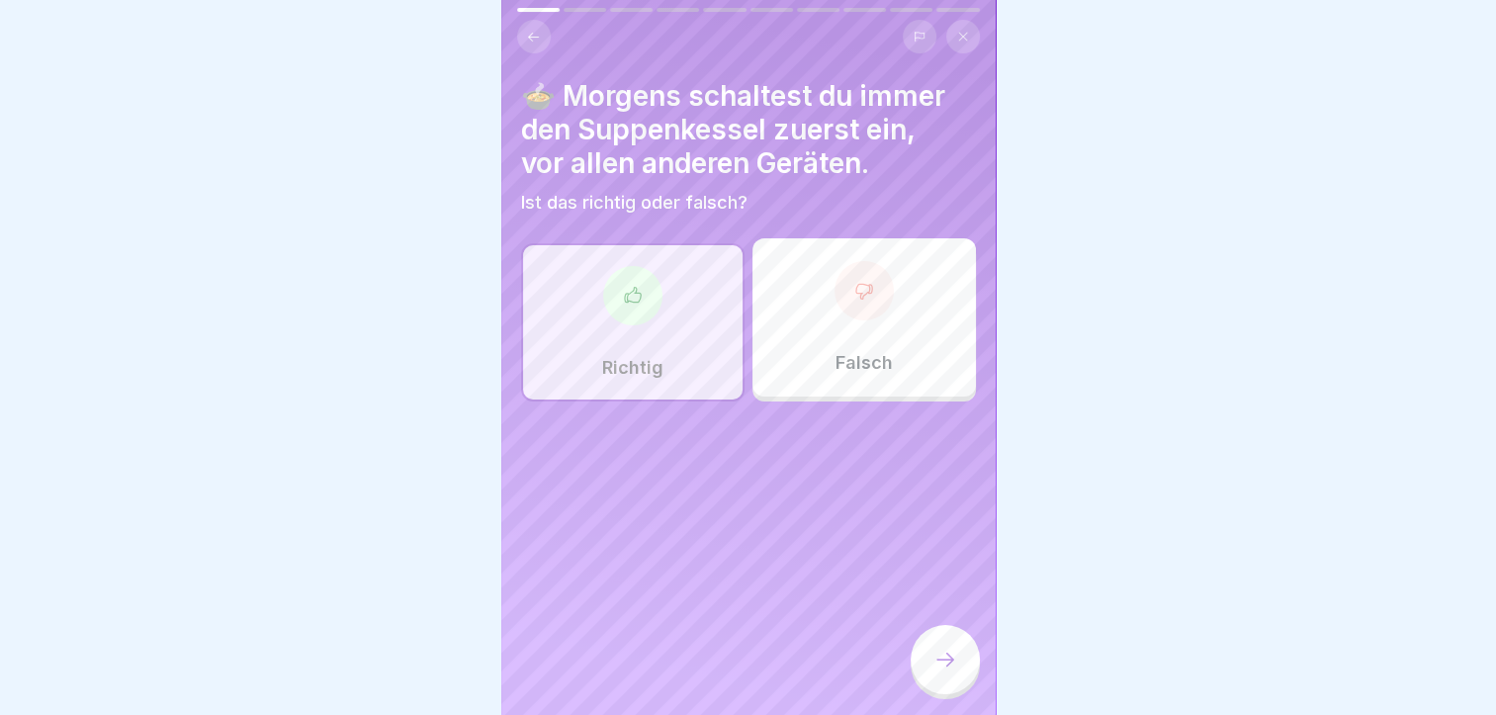
click at [878, 646] on div "🍲 Morgens schaltest du immer den Suppenkessel zuerst ein, vor allen anderen Ger…" at bounding box center [748, 357] width 494 height 715
click at [957, 667] on div at bounding box center [944, 659] width 69 height 69
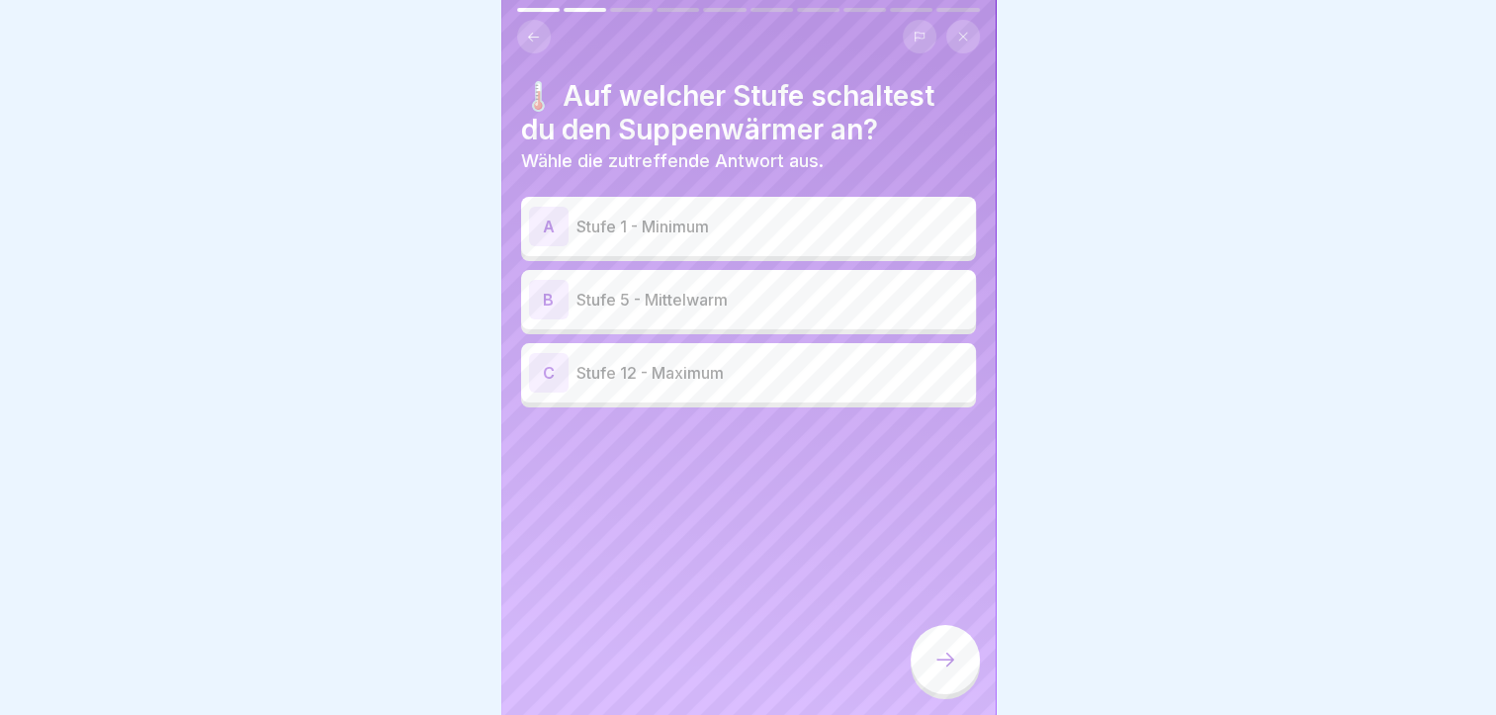
click at [704, 370] on p "Stufe 12 - Maximum" at bounding box center [771, 373] width 391 height 24
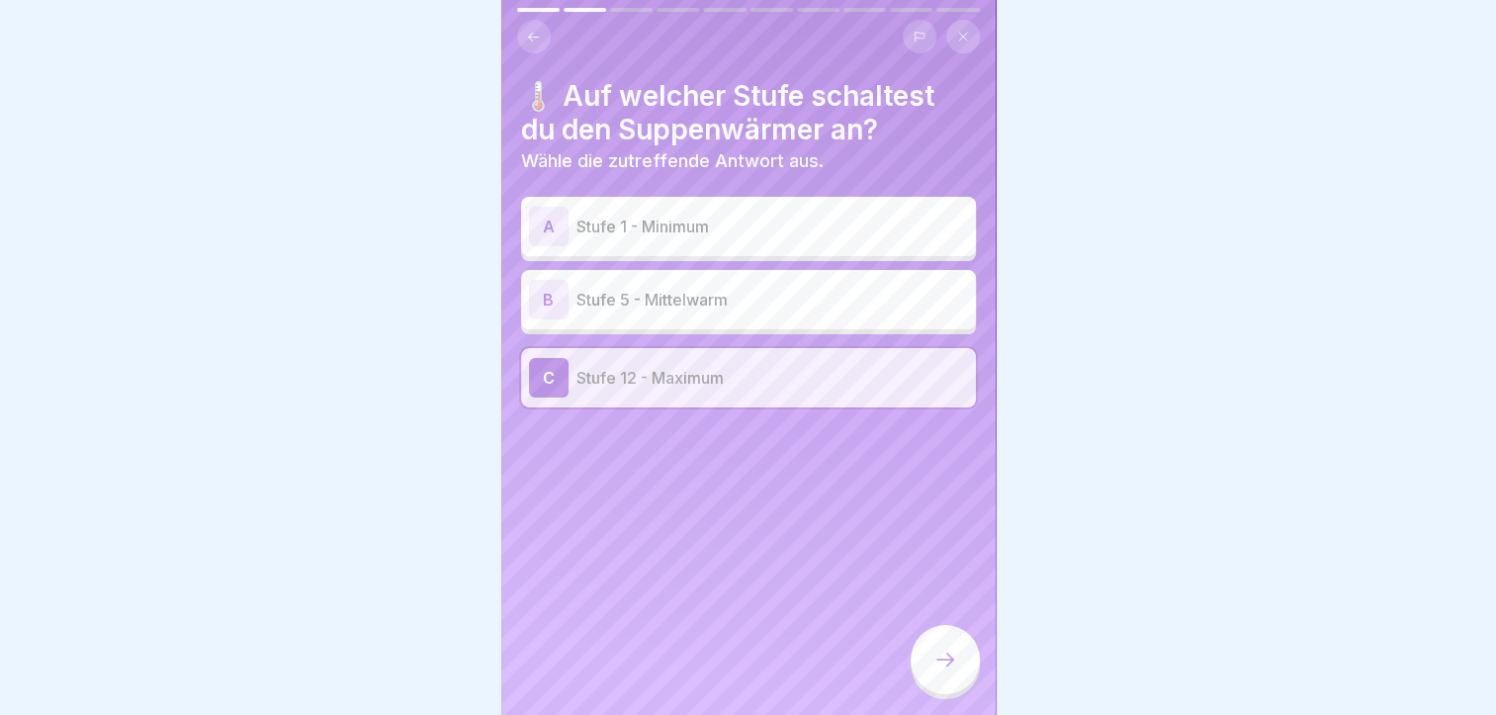
click at [961, 664] on div at bounding box center [944, 659] width 69 height 69
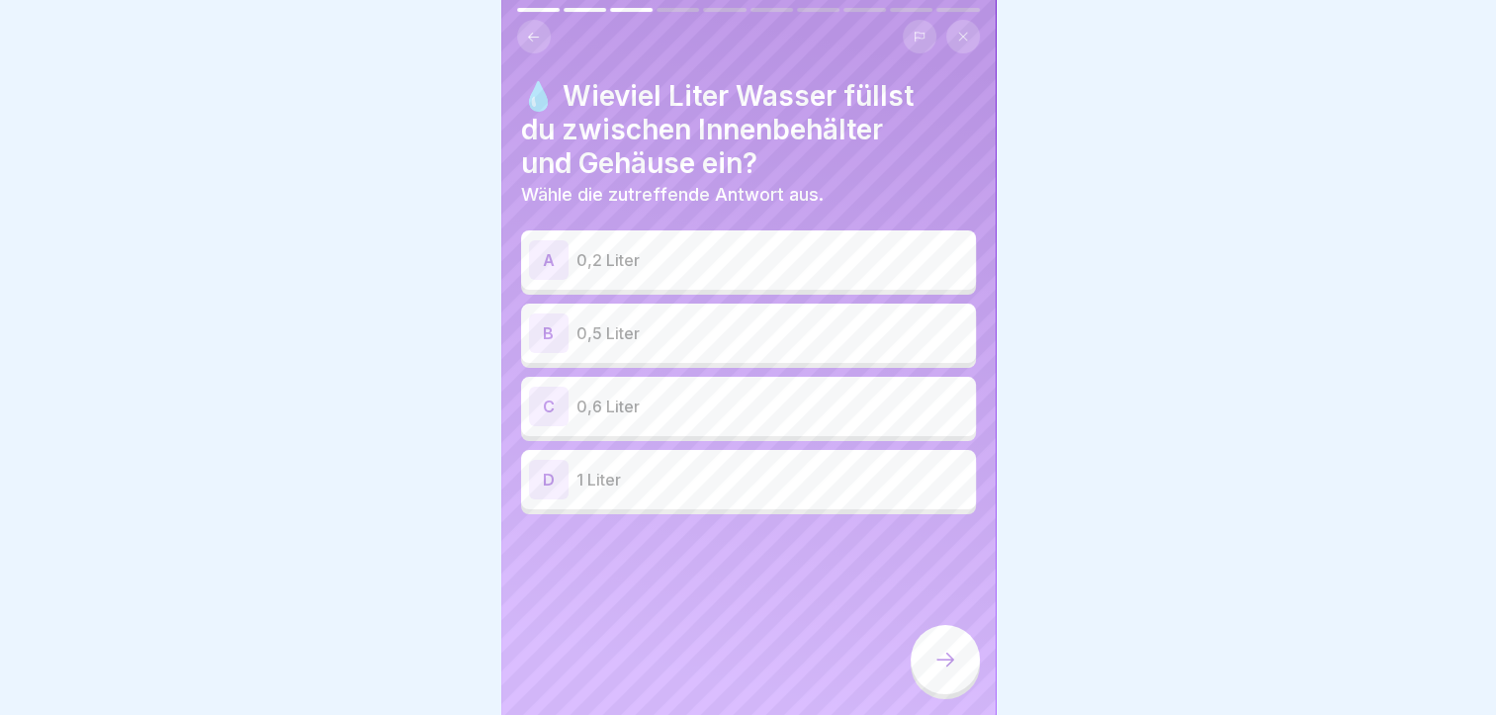
click at [720, 395] on p "0,6 Liter" at bounding box center [771, 406] width 391 height 24
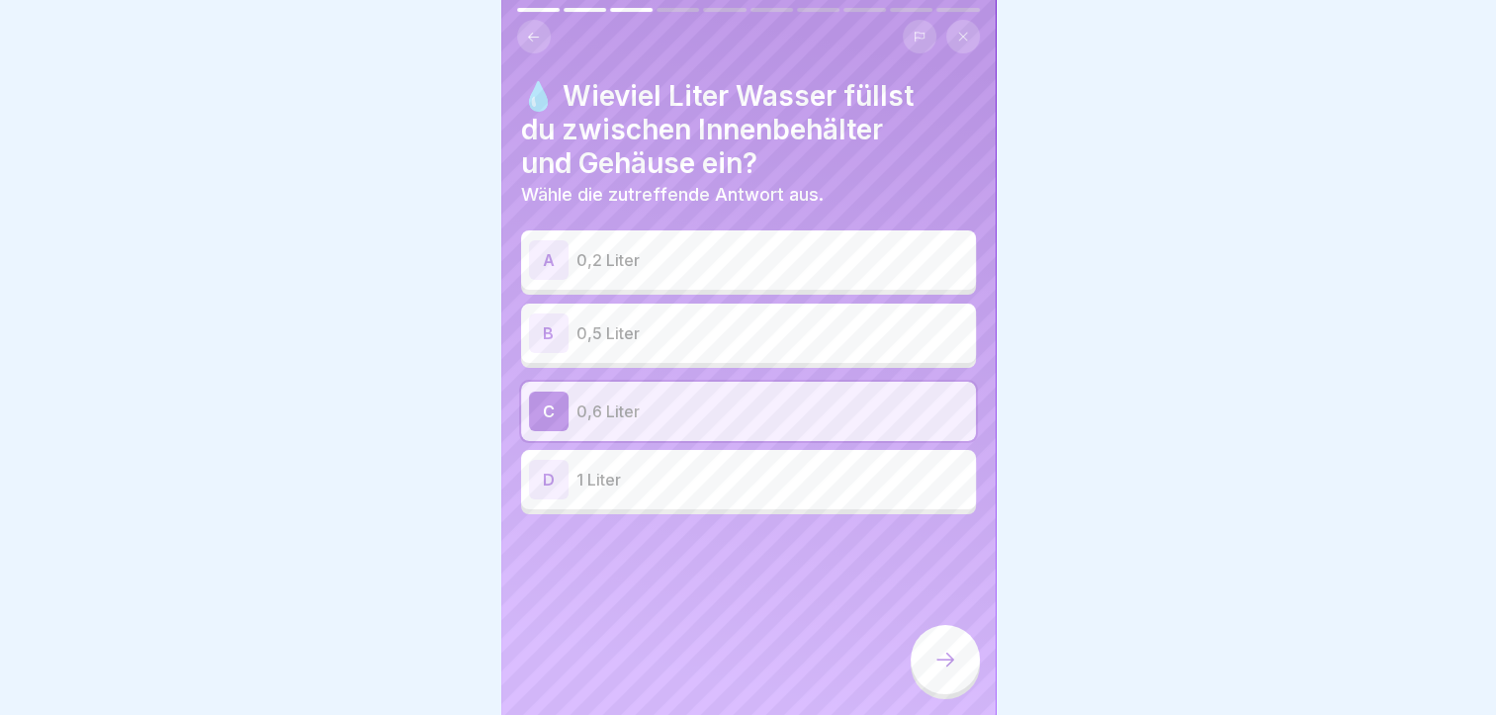
click at [923, 678] on div at bounding box center [944, 659] width 69 height 69
